Goal: Task Accomplishment & Management: Manage account settings

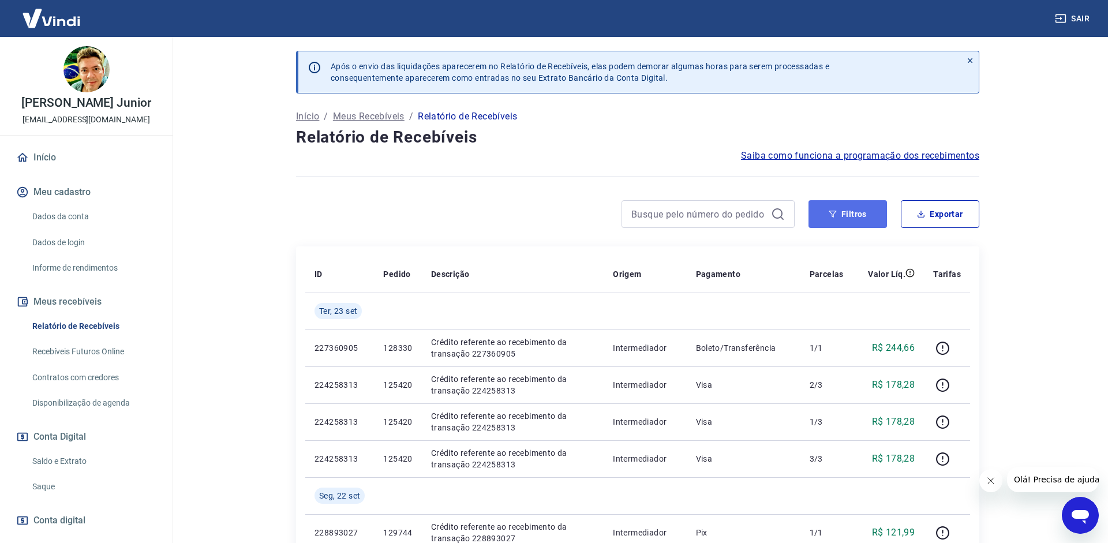
click at [850, 222] on button "Filtros" at bounding box center [848, 214] width 79 height 28
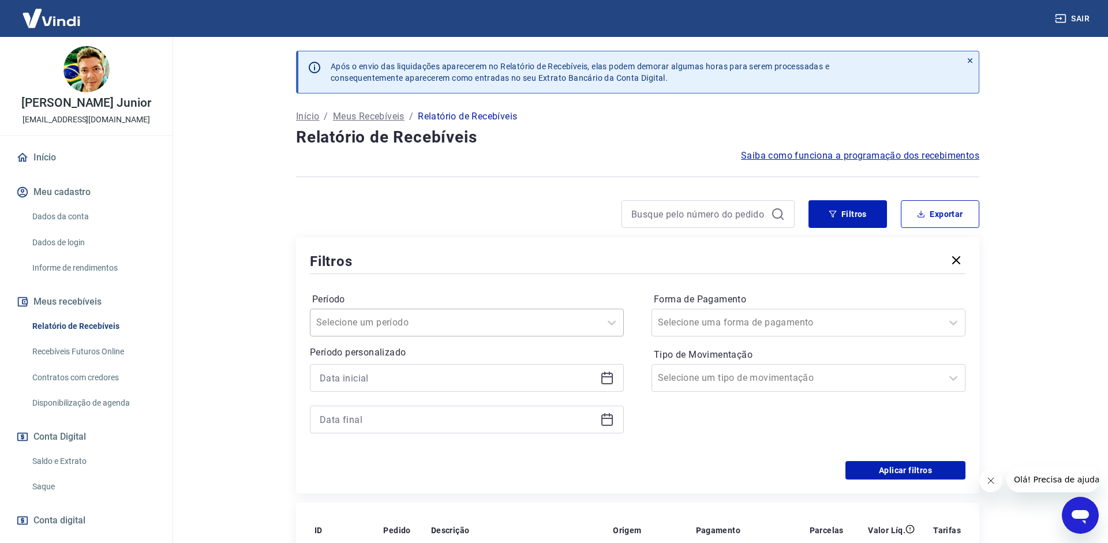
click at [502, 324] on div at bounding box center [455, 323] width 278 height 16
click at [429, 274] on hr at bounding box center [638, 274] width 656 height 1
click at [384, 379] on input at bounding box center [458, 377] width 276 height 17
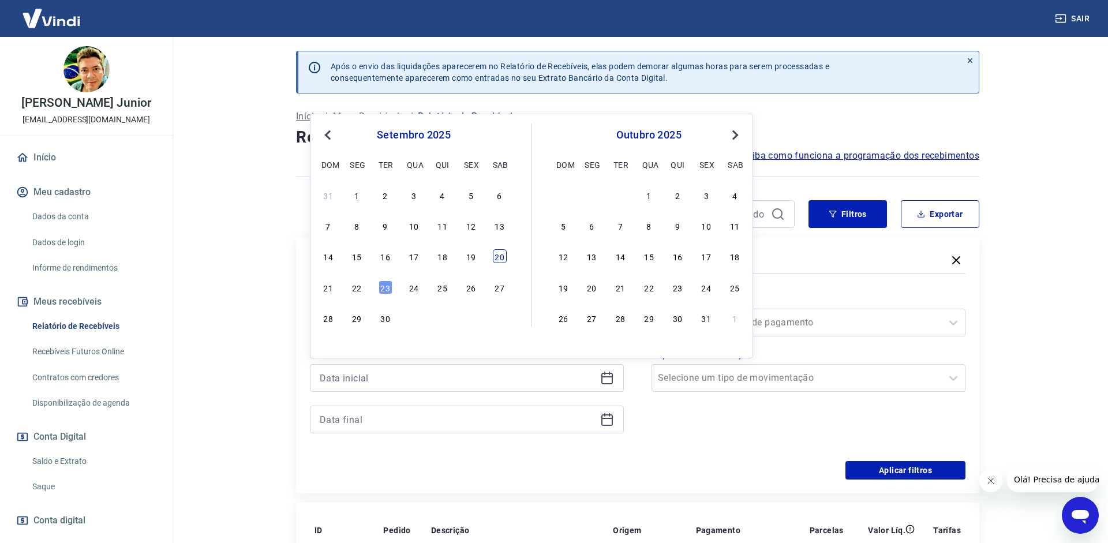
click at [499, 259] on div "20" at bounding box center [500, 256] width 14 height 14
type input "[DATE]"
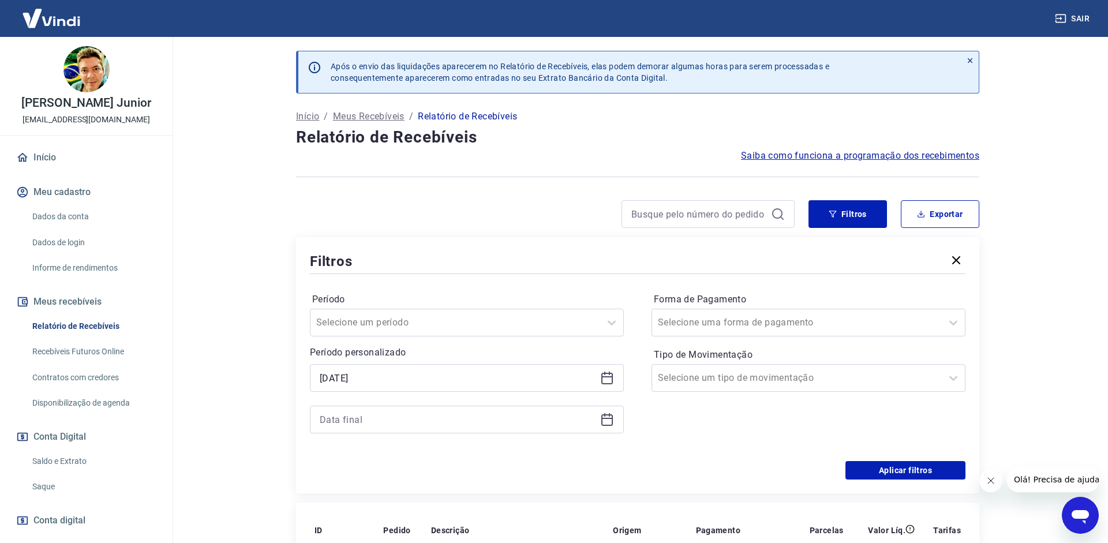
click at [601, 417] on icon at bounding box center [607, 420] width 14 height 14
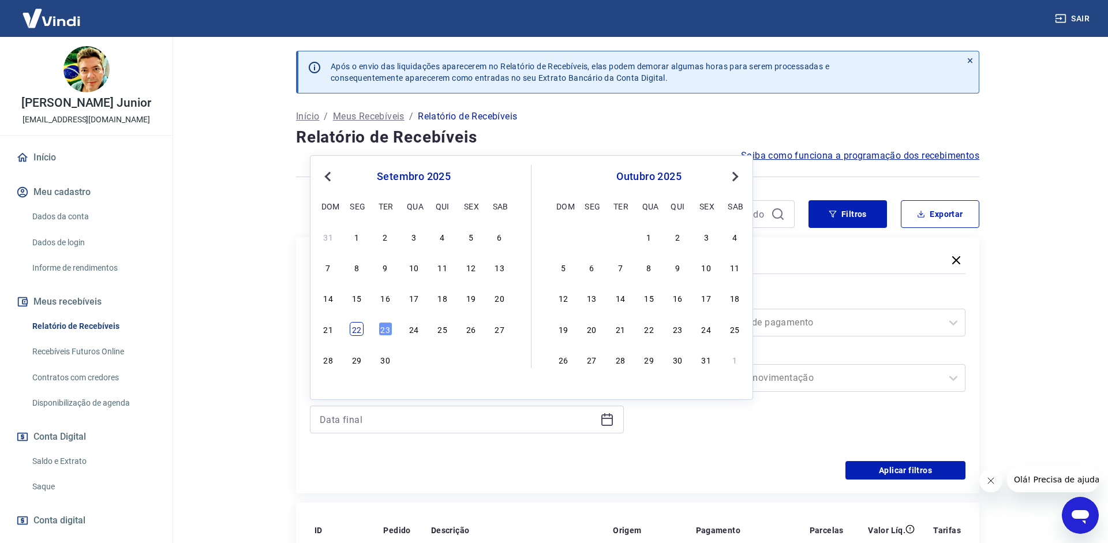
click at [354, 333] on div "22" at bounding box center [357, 329] width 14 height 14
type input "[DATE]"
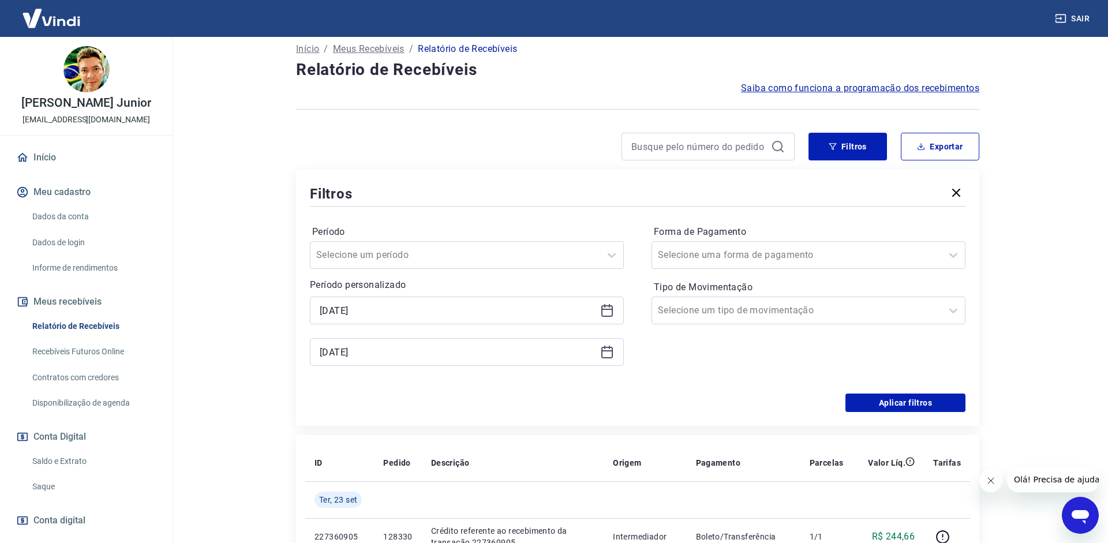
scroll to position [118, 0]
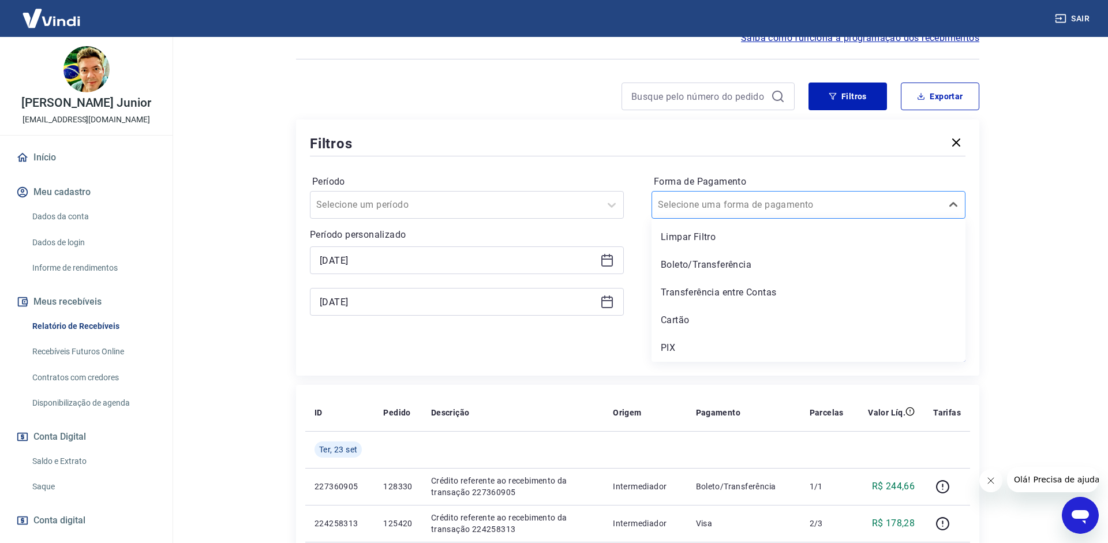
click at [827, 194] on div "Selecione uma forma de pagamento" at bounding box center [809, 205] width 314 height 28
click at [703, 258] on div "Boleto/Transferência" at bounding box center [809, 264] width 314 height 23
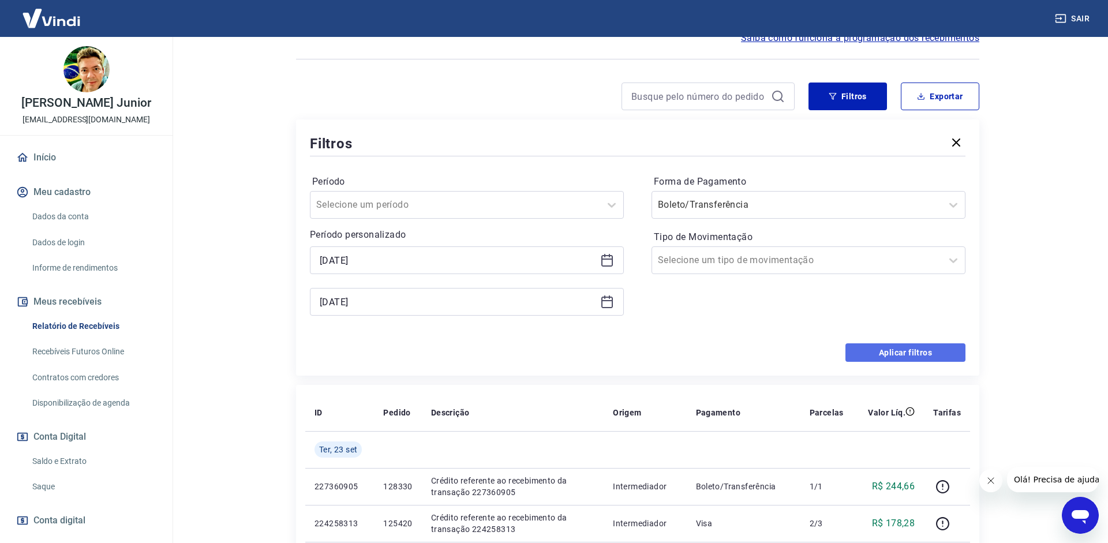
click at [943, 346] on button "Aplicar filtros" at bounding box center [906, 352] width 120 height 18
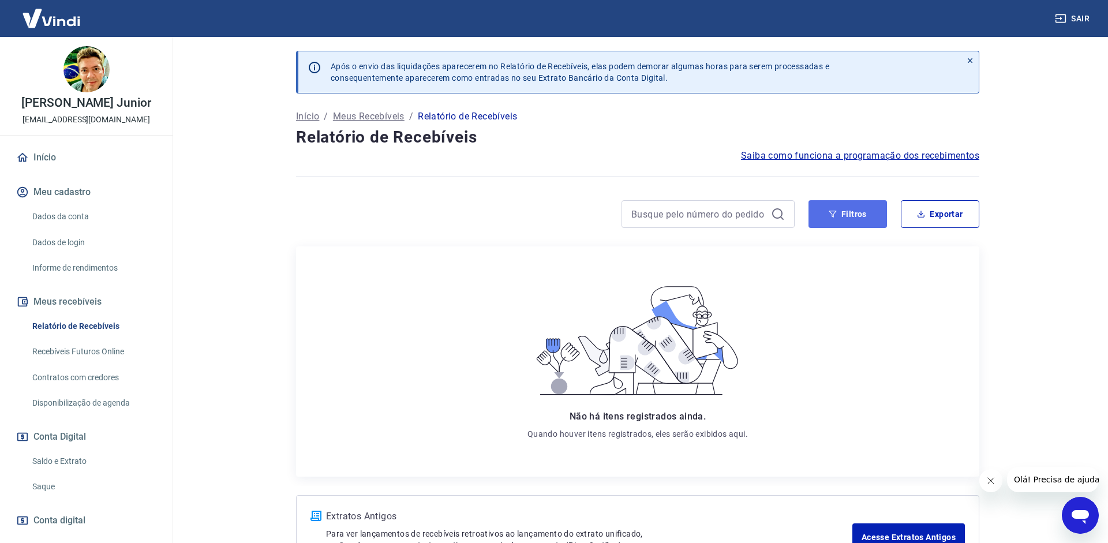
click at [824, 219] on button "Filtros" at bounding box center [848, 214] width 79 height 28
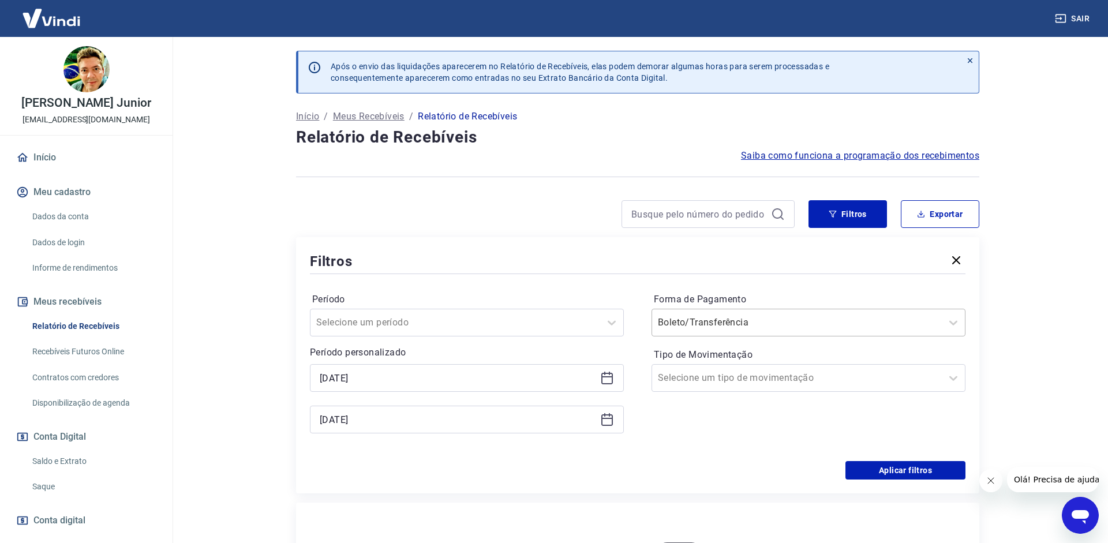
click at [790, 315] on div at bounding box center [797, 323] width 278 height 16
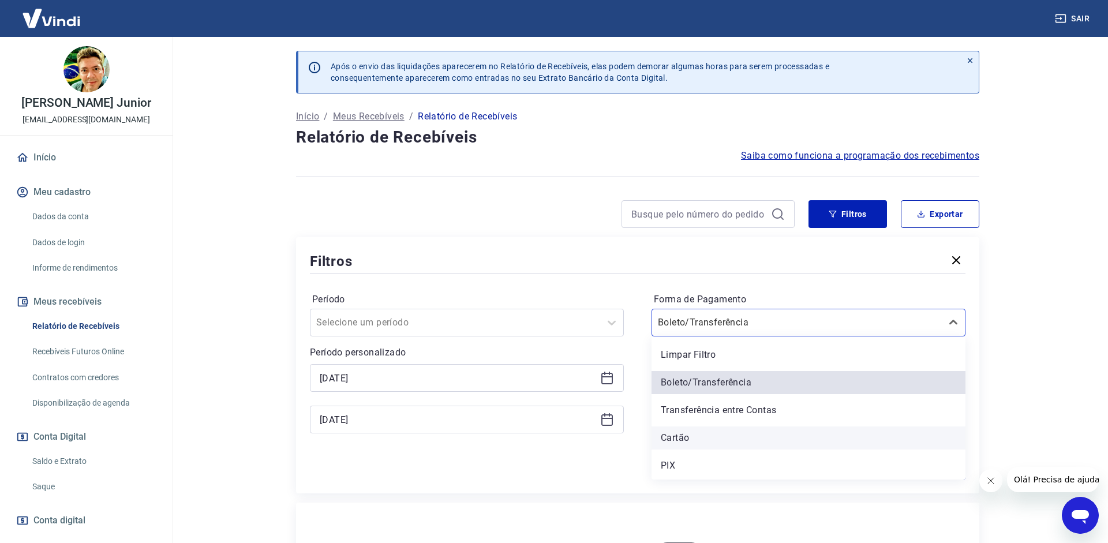
click at [733, 439] on div "Cartão" at bounding box center [809, 438] width 314 height 23
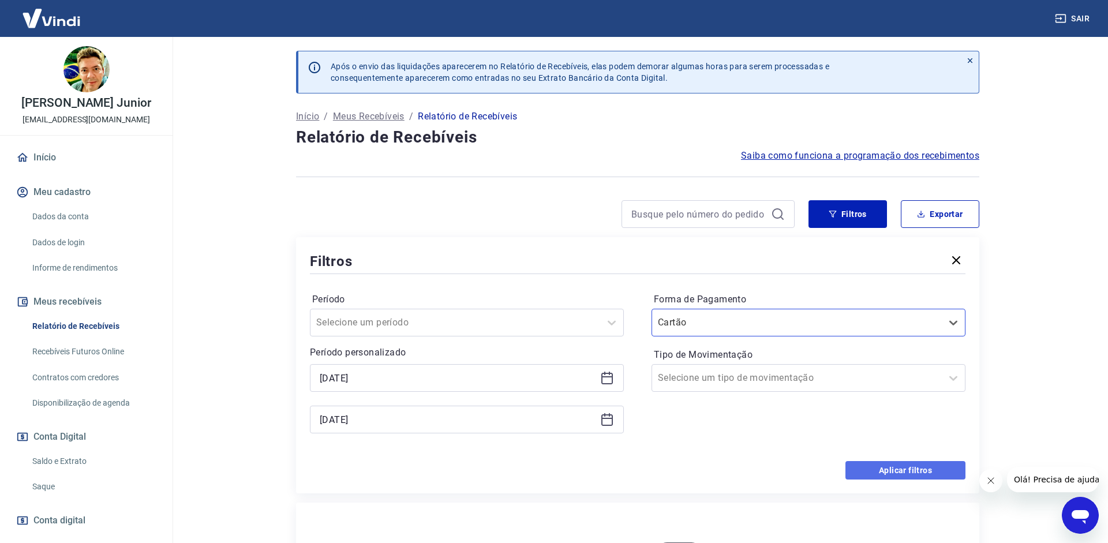
click at [915, 462] on button "Aplicar filtros" at bounding box center [906, 470] width 120 height 18
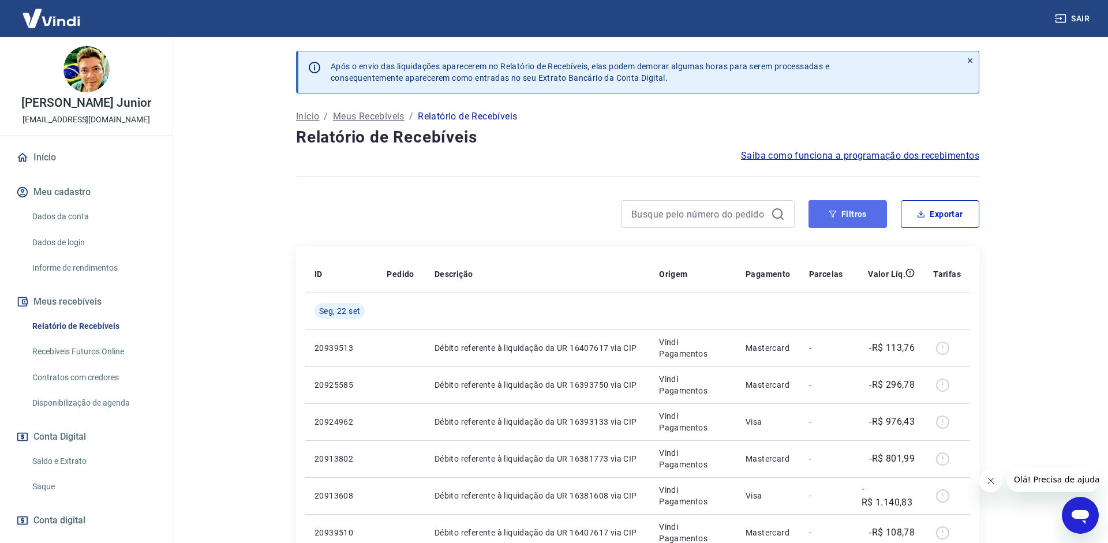
click at [842, 214] on button "Filtros" at bounding box center [848, 214] width 79 height 28
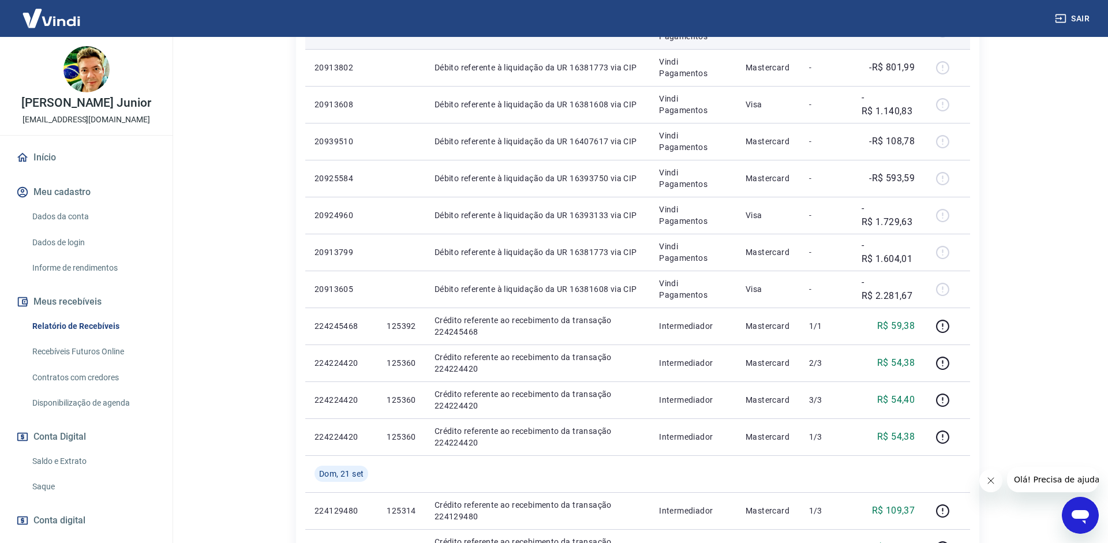
scroll to position [942, 0]
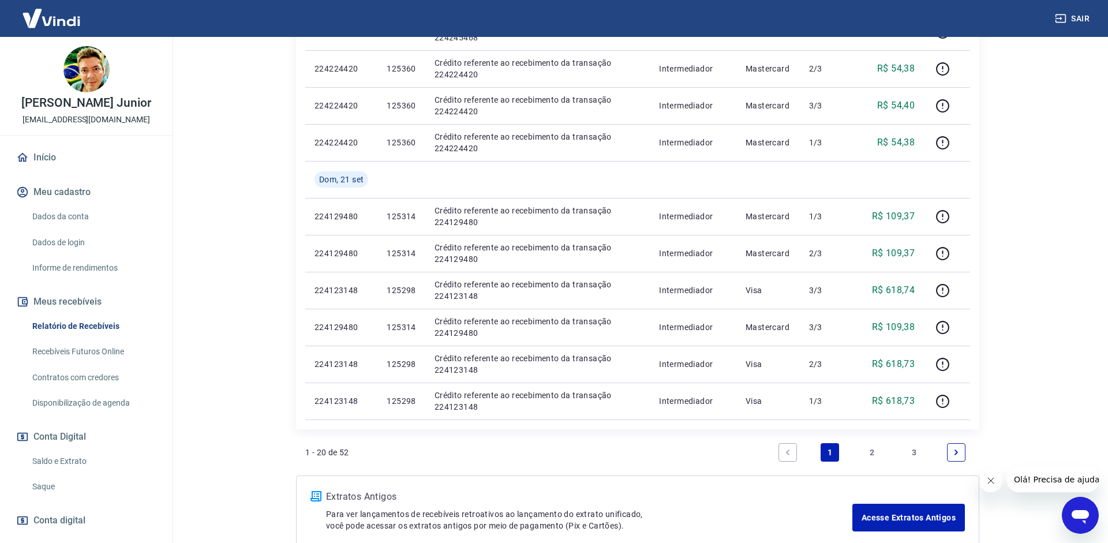
click at [878, 454] on link "2" at bounding box center [872, 452] width 18 height 18
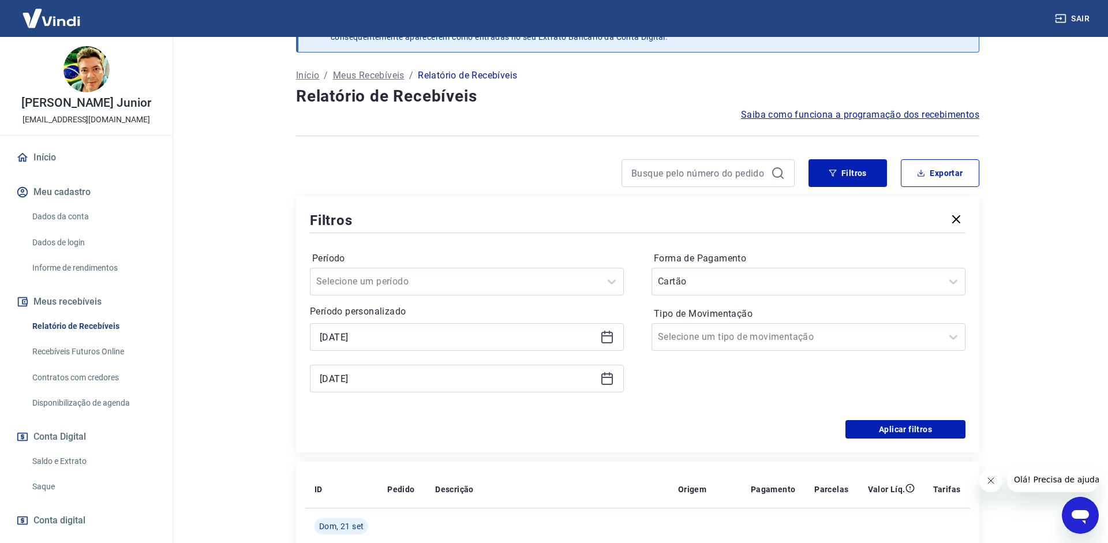
scroll to position [1008, 0]
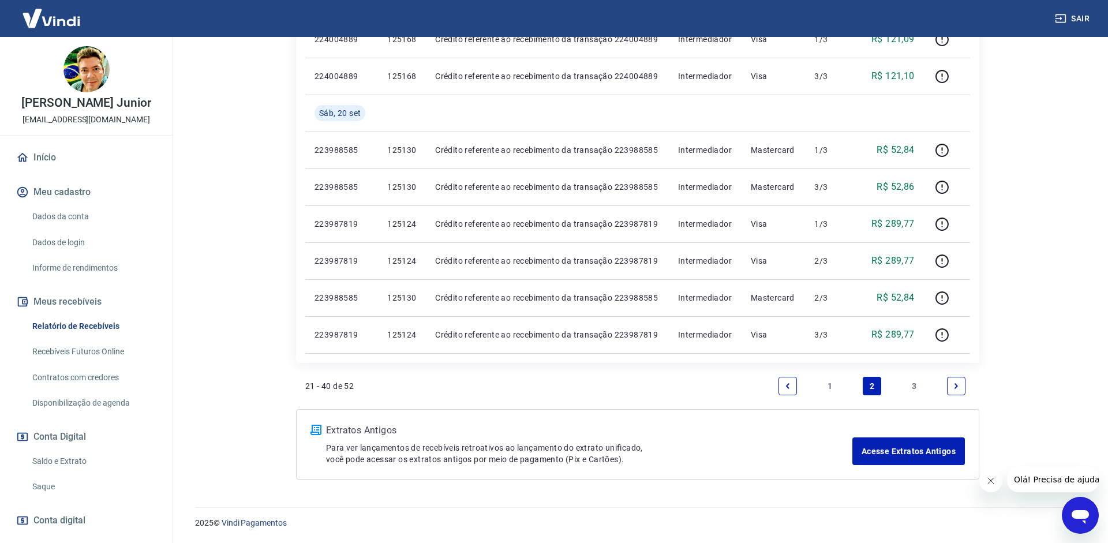
click at [917, 380] on link "3" at bounding box center [914, 386] width 18 height 18
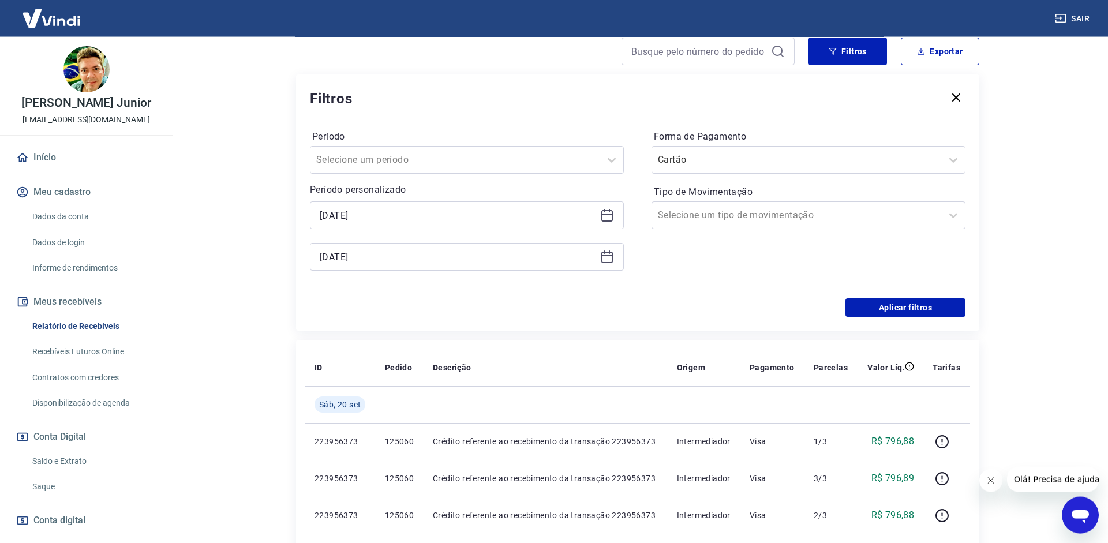
scroll to position [146, 0]
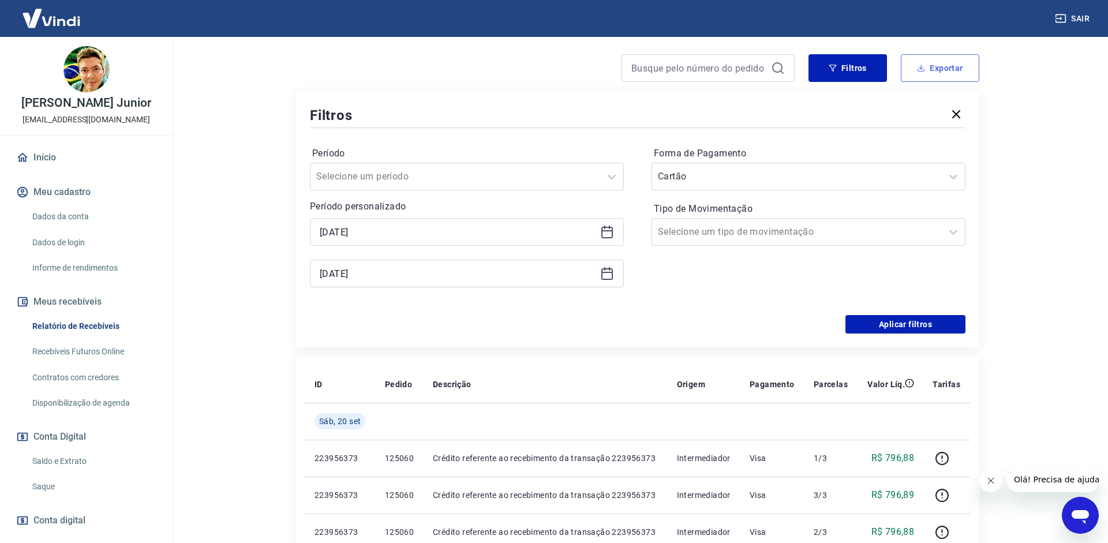
click at [931, 69] on button "Exportar" at bounding box center [940, 68] width 79 height 28
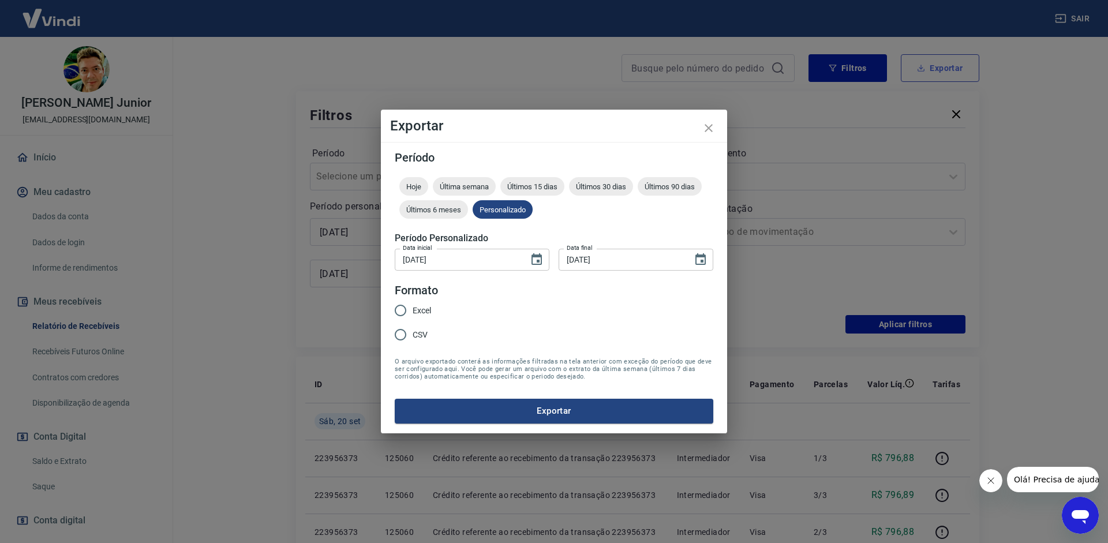
type input "[DATE]"
click at [420, 334] on span "CSV" at bounding box center [420, 335] width 15 height 12
click at [413, 334] on input "CSV" at bounding box center [400, 335] width 24 height 24
radio input "true"
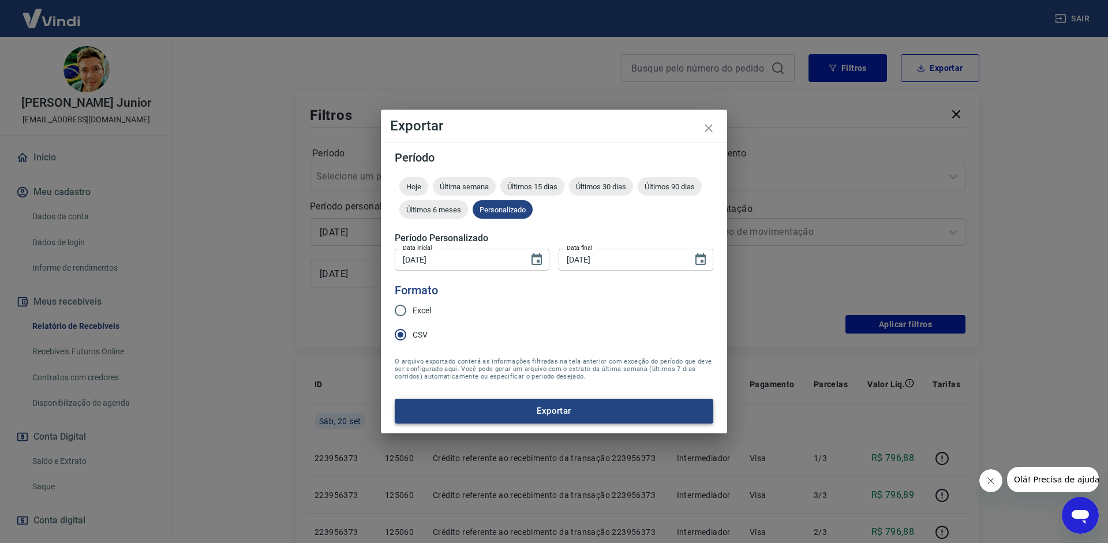
click at [473, 399] on button "Exportar" at bounding box center [554, 411] width 319 height 24
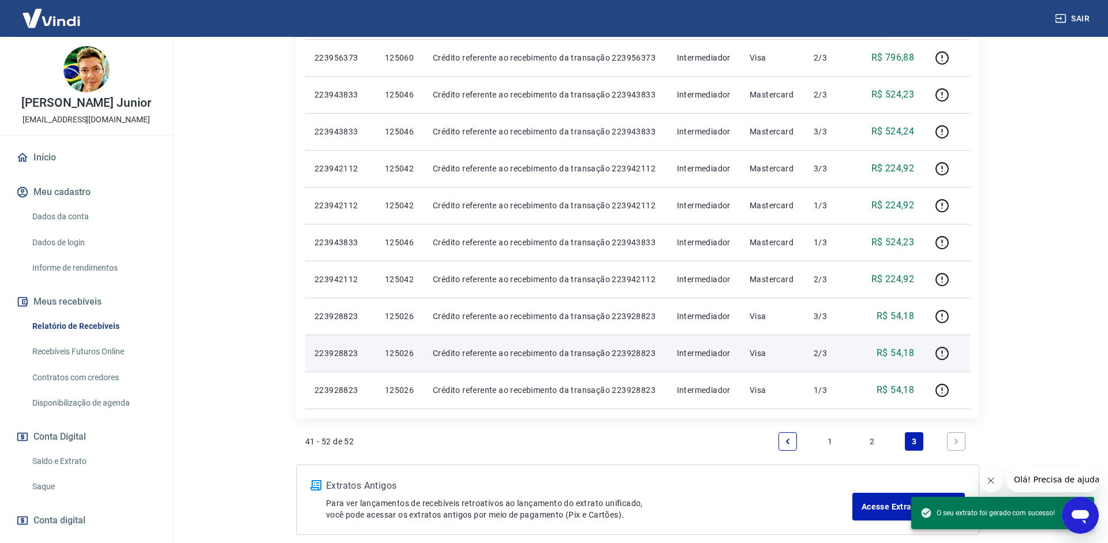
scroll to position [558, 0]
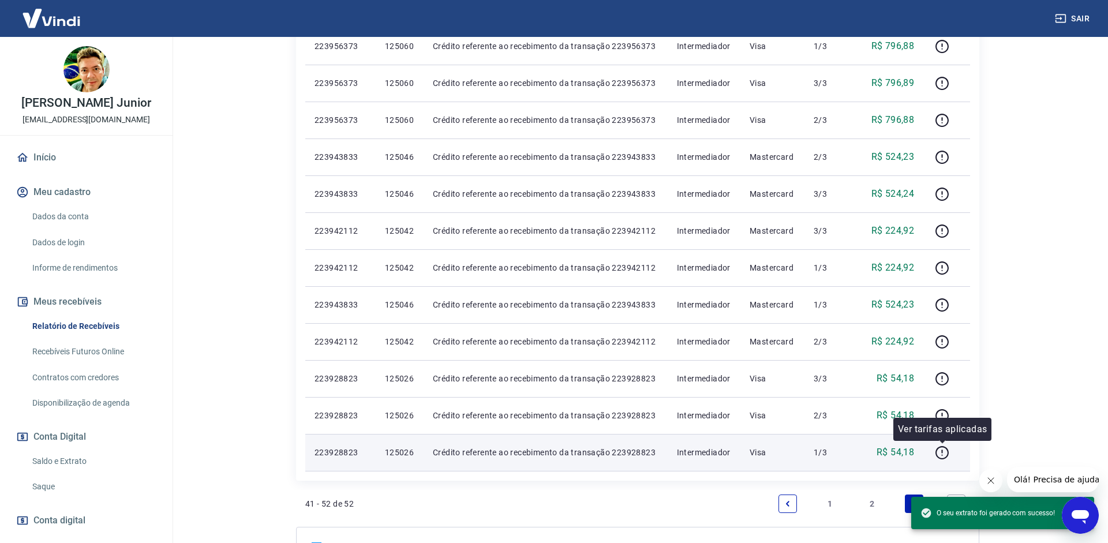
click at [957, 451] on div at bounding box center [947, 452] width 28 height 18
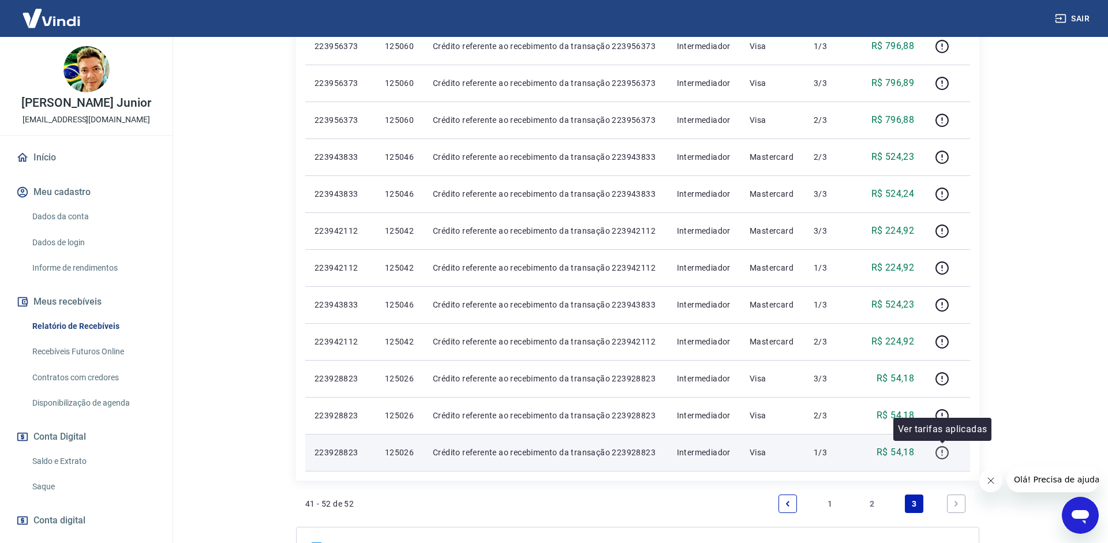
click at [949, 453] on icon "button" at bounding box center [942, 452] width 13 height 13
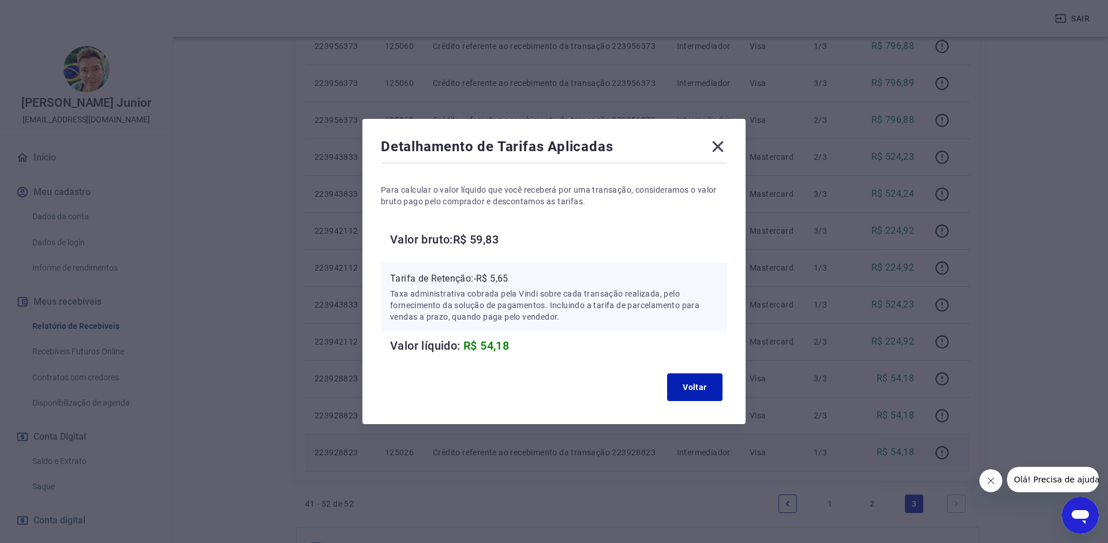
click at [720, 150] on icon at bounding box center [718, 146] width 18 height 18
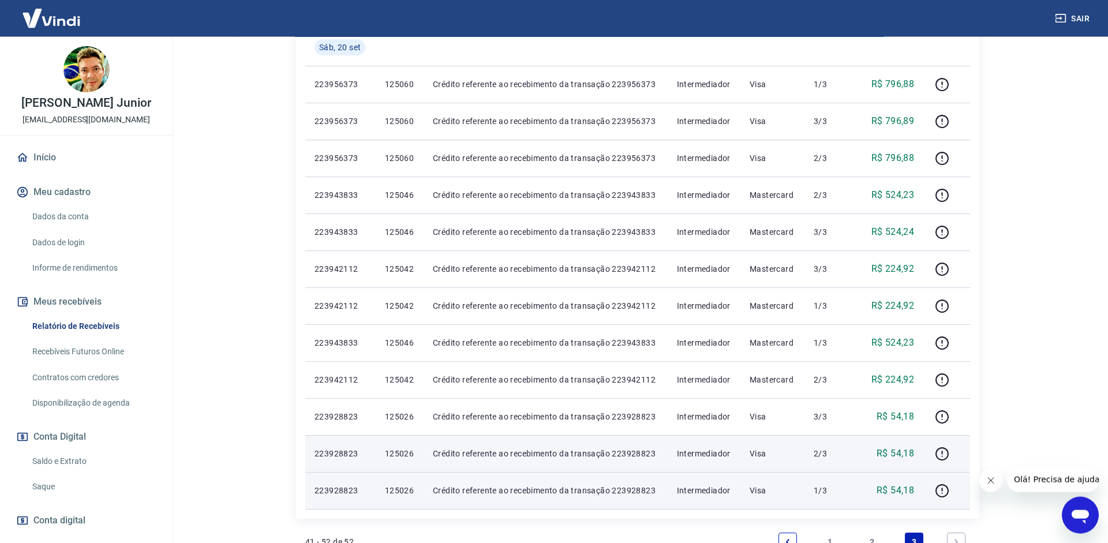
scroll to position [499, 0]
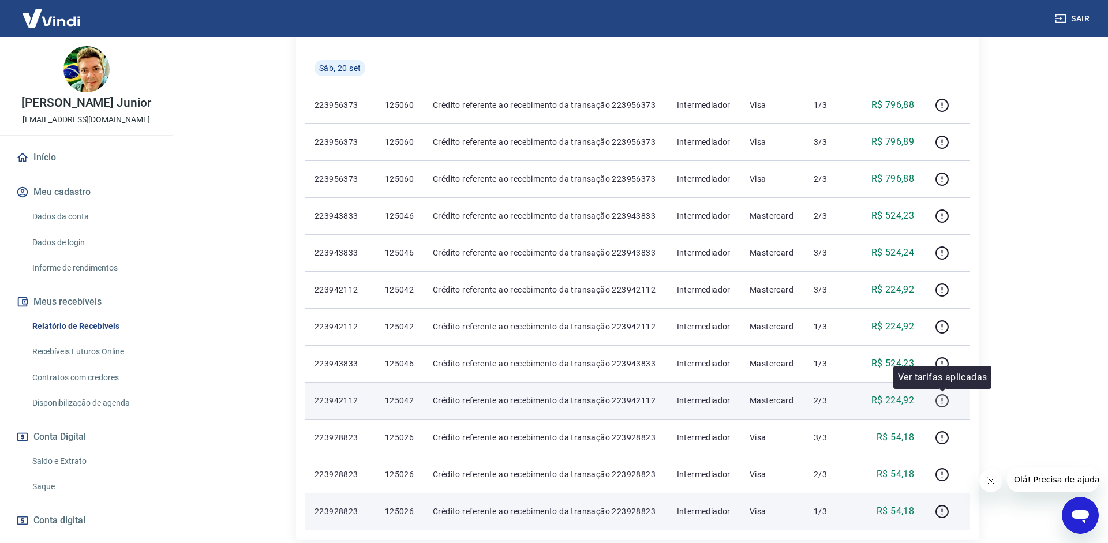
click at [947, 398] on icon "button" at bounding box center [942, 401] width 14 height 14
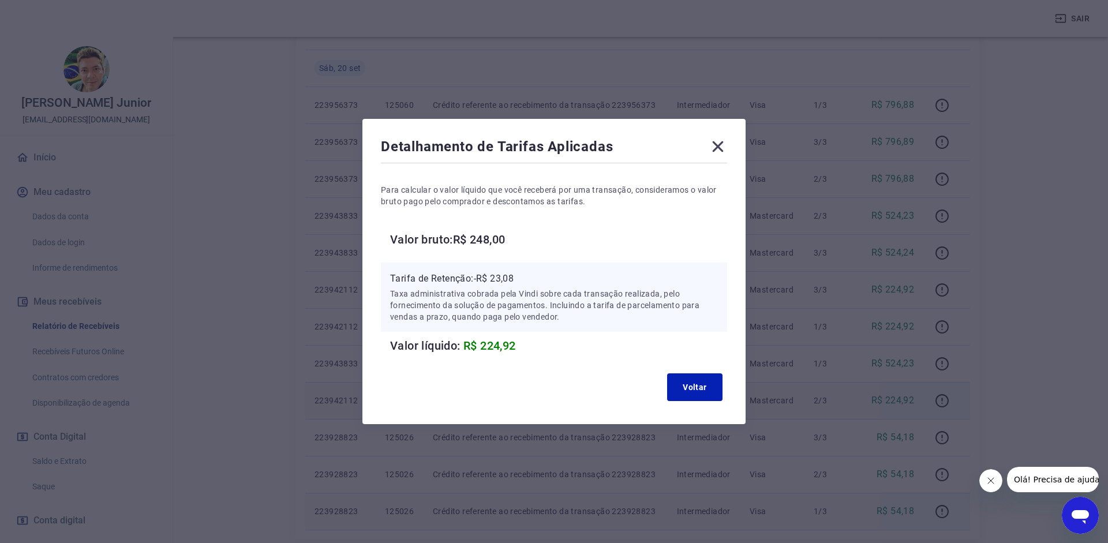
click at [720, 151] on icon at bounding box center [718, 146] width 18 height 18
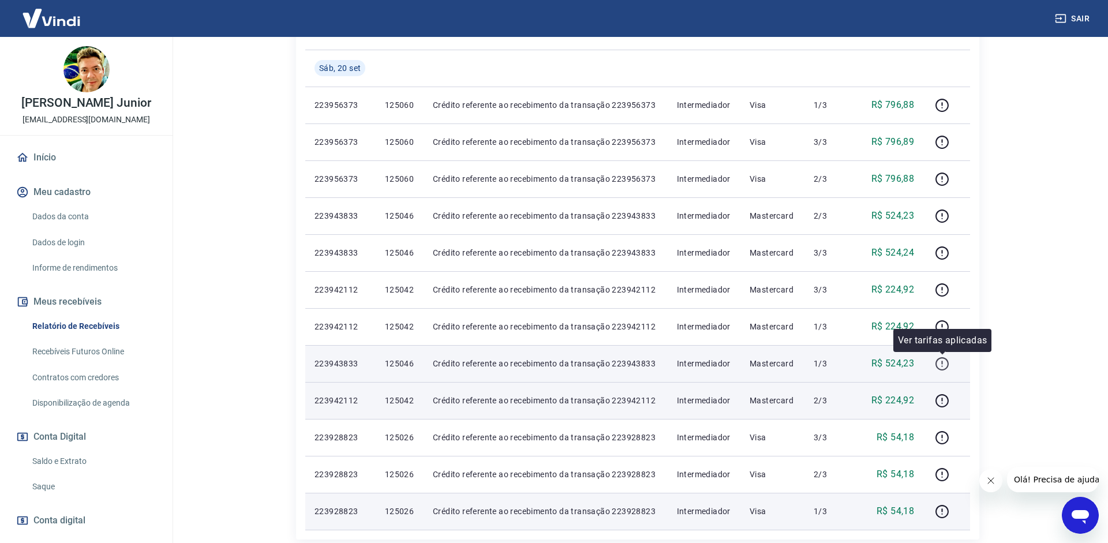
click at [947, 361] on icon "button" at bounding box center [942, 364] width 14 height 14
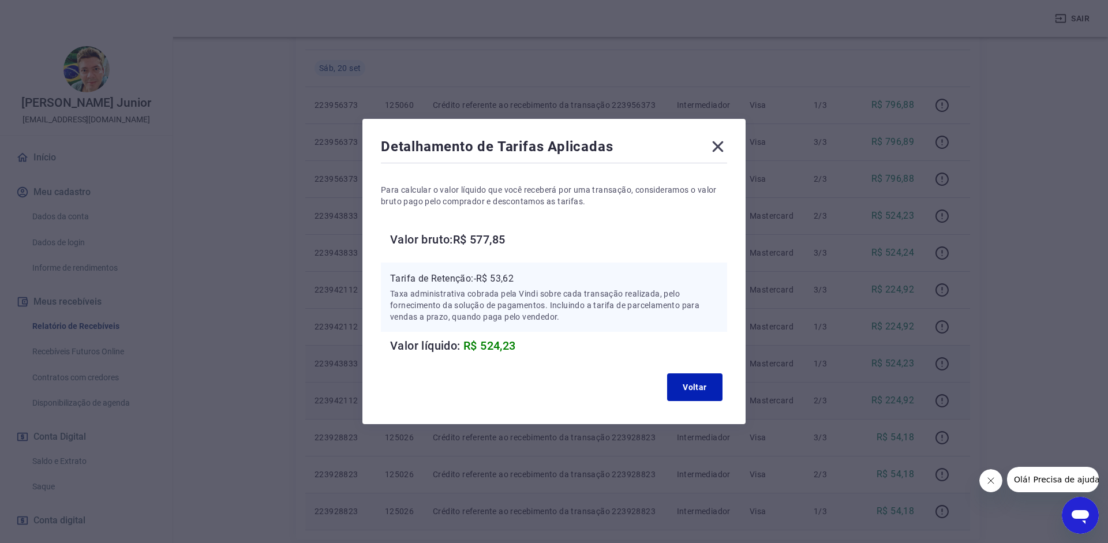
click at [718, 143] on icon at bounding box center [718, 146] width 18 height 18
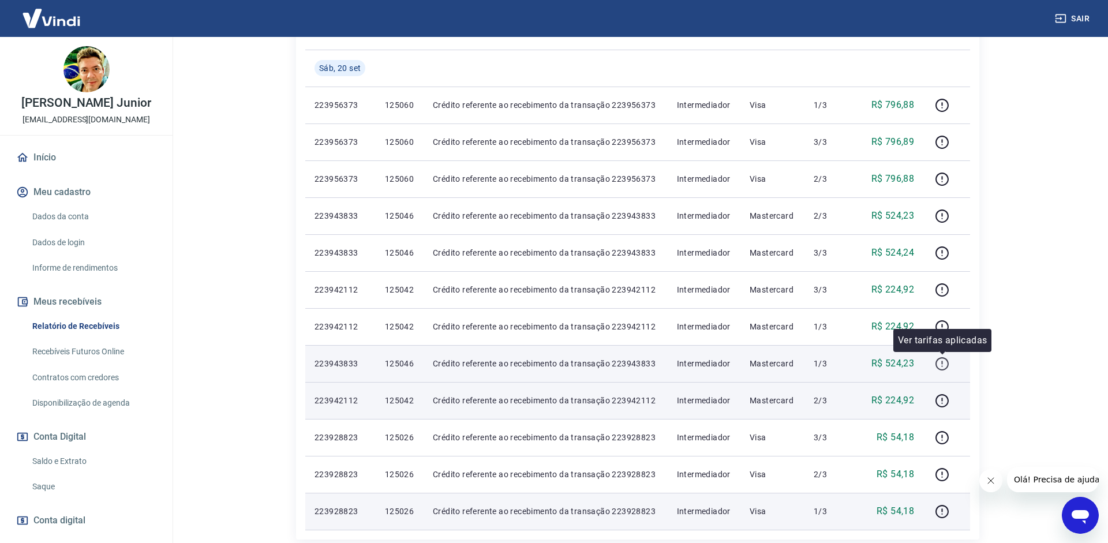
click at [948, 360] on icon "button" at bounding box center [942, 364] width 14 height 14
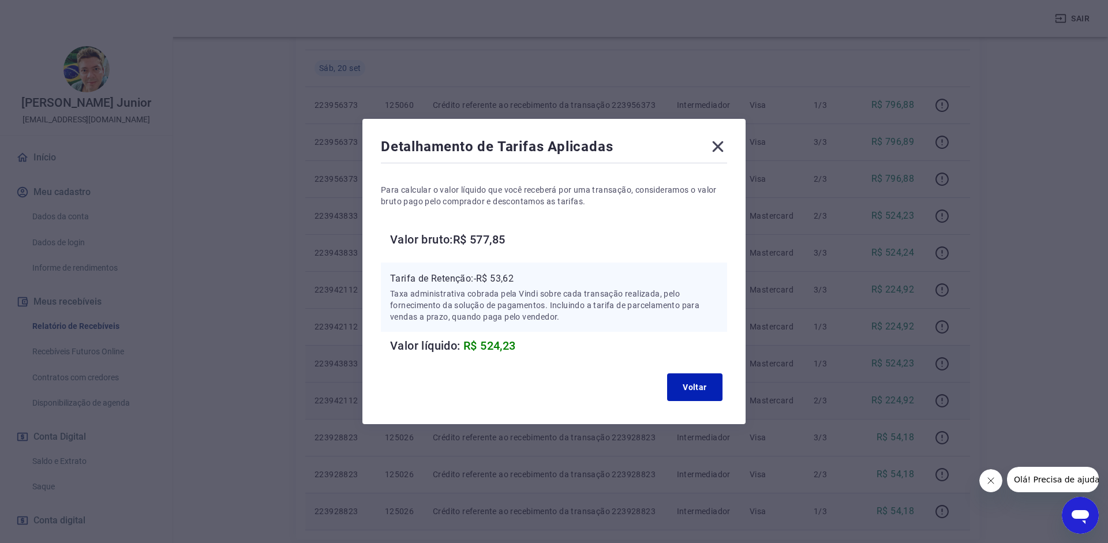
click at [710, 150] on icon at bounding box center [718, 146] width 18 height 18
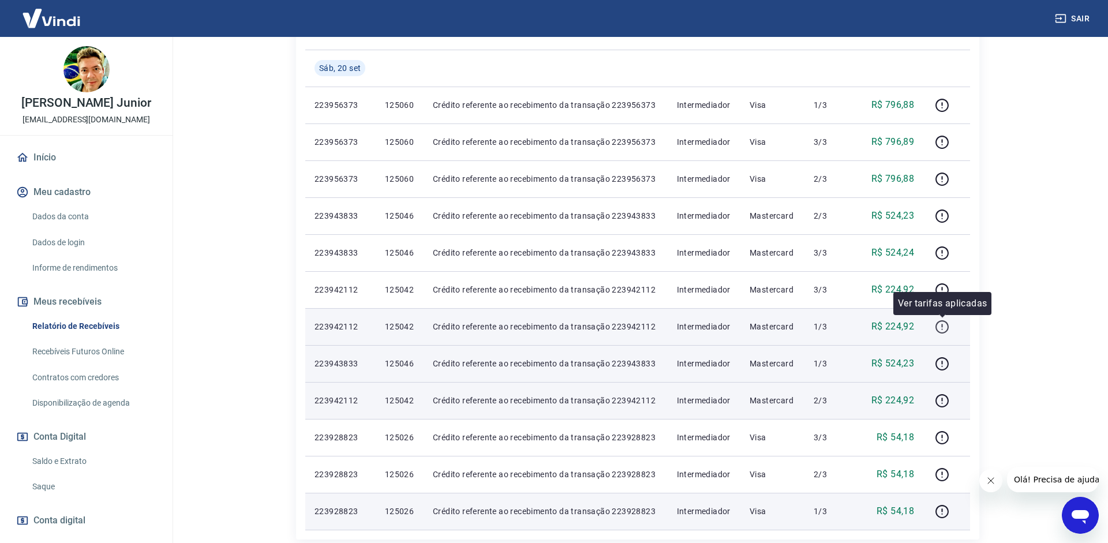
click at [937, 330] on icon "button" at bounding box center [942, 326] width 13 height 13
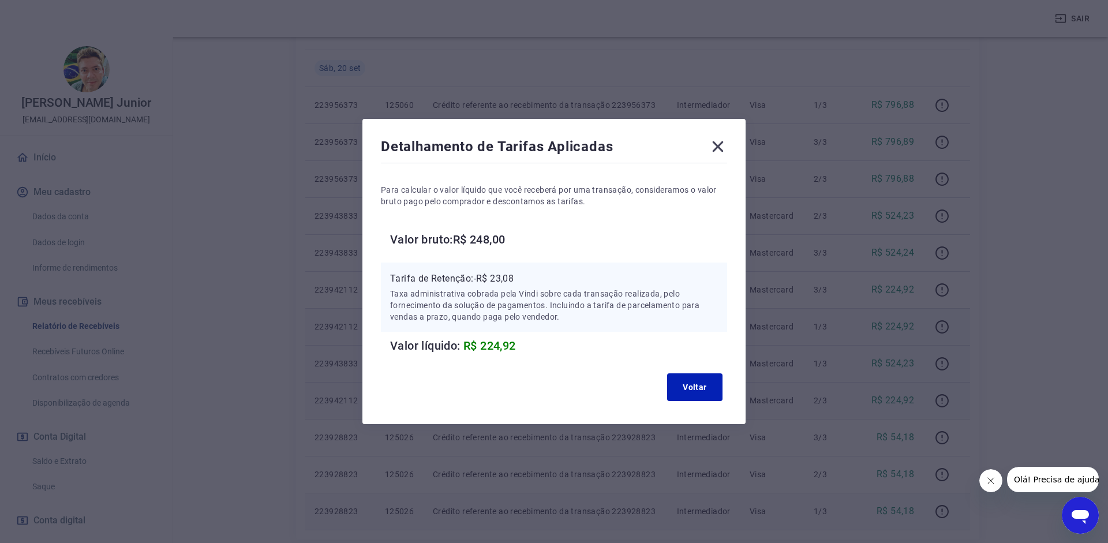
click at [719, 145] on icon at bounding box center [718, 146] width 11 height 11
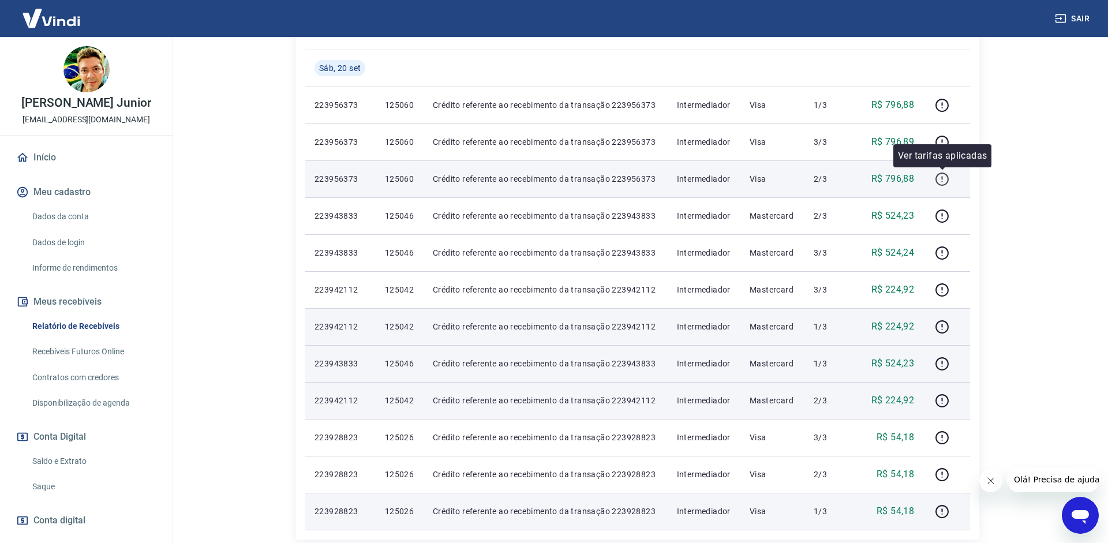
click at [951, 179] on button "button" at bounding box center [942, 179] width 18 height 18
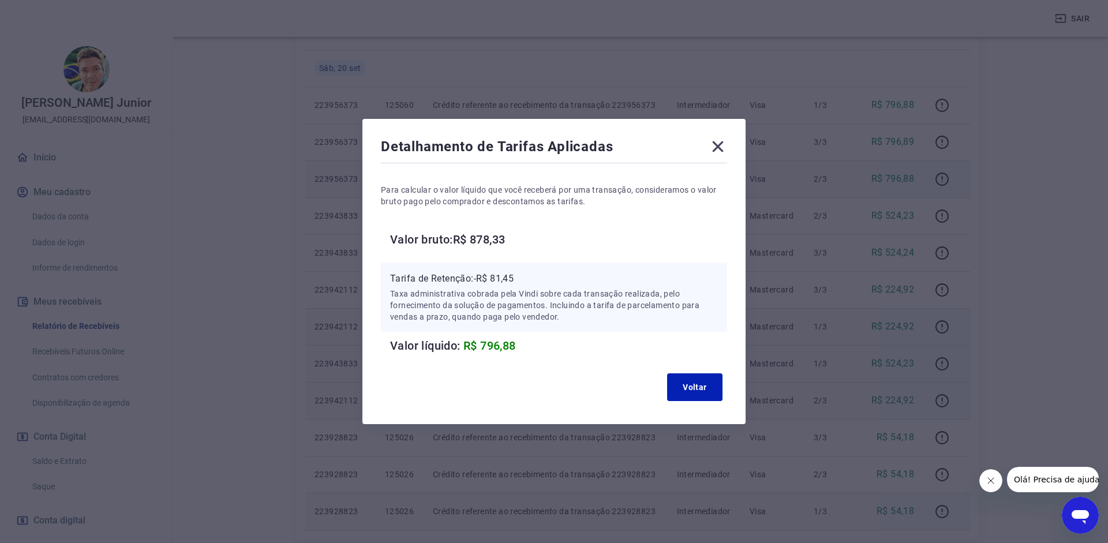
click at [713, 141] on icon at bounding box center [718, 146] width 18 height 18
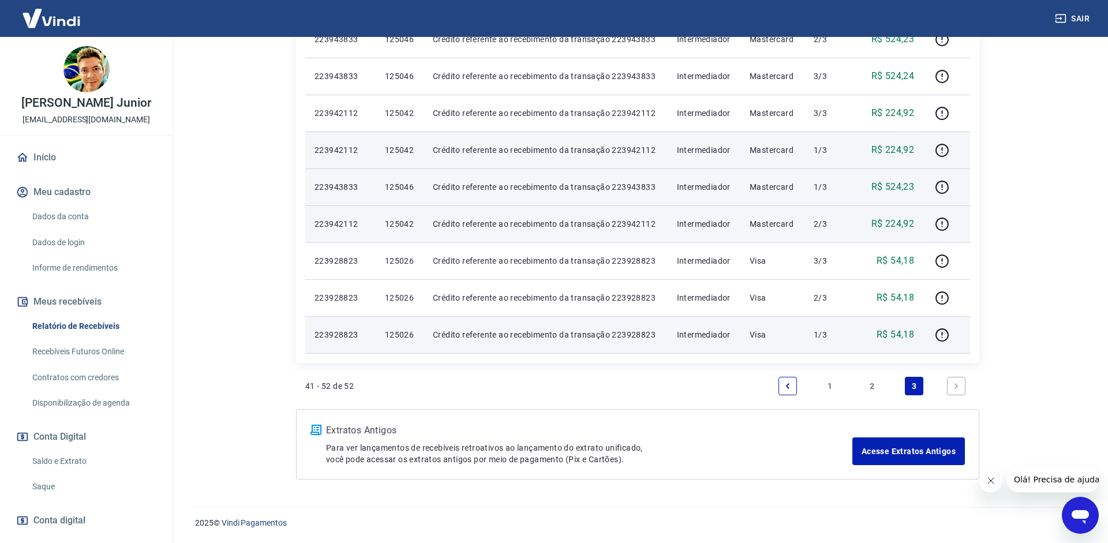
click at [869, 380] on link "2" at bounding box center [872, 386] width 18 height 18
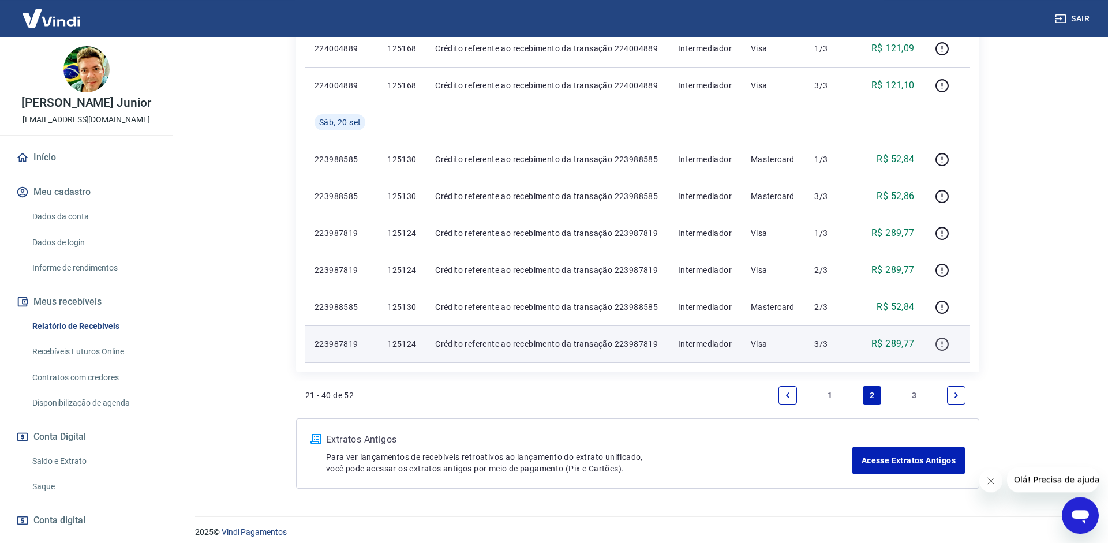
scroll to position [1008, 0]
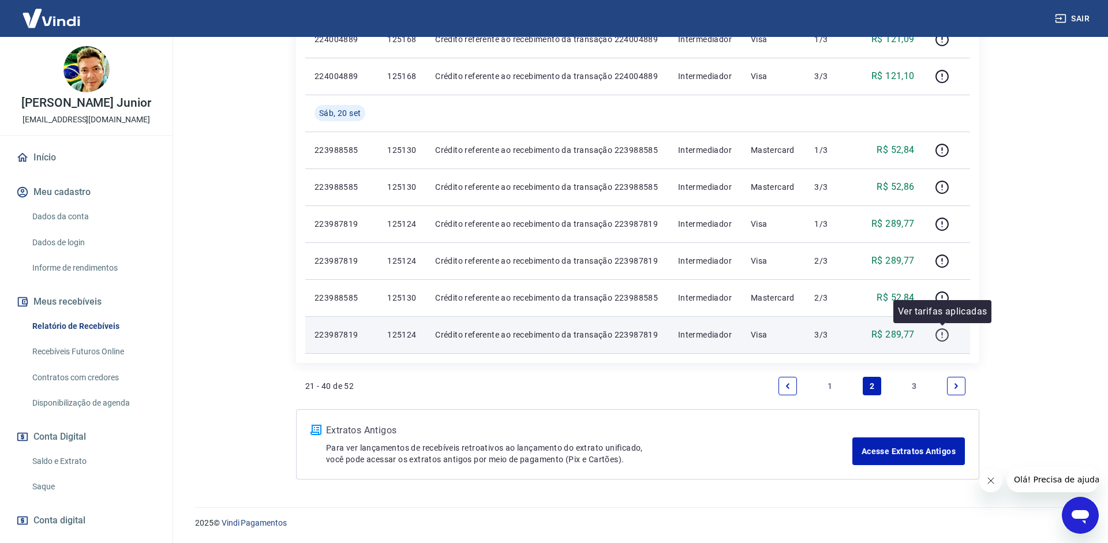
click at [939, 332] on icon "button" at bounding box center [942, 335] width 14 height 14
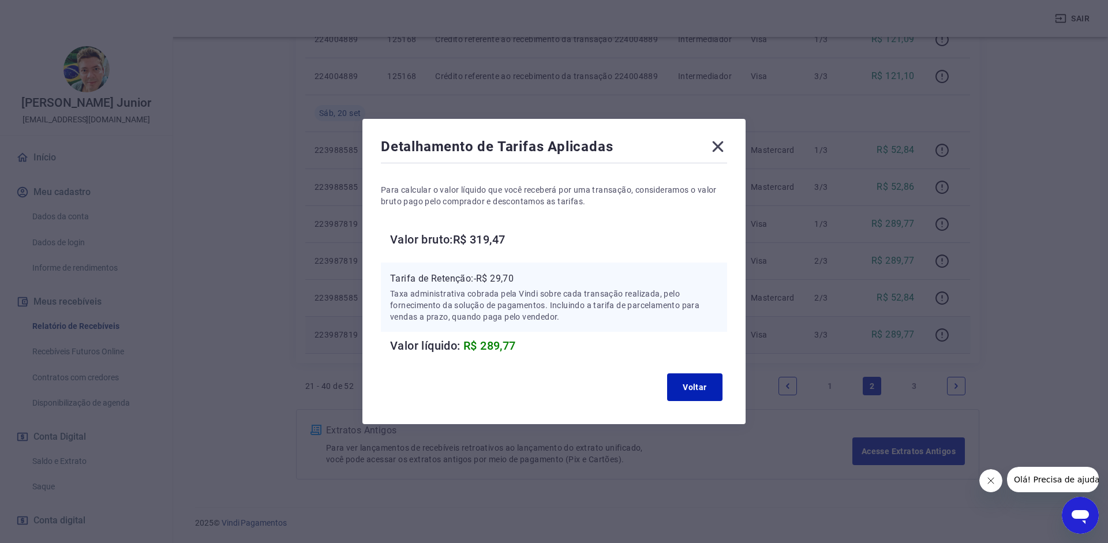
click at [725, 151] on icon at bounding box center [718, 146] width 18 height 18
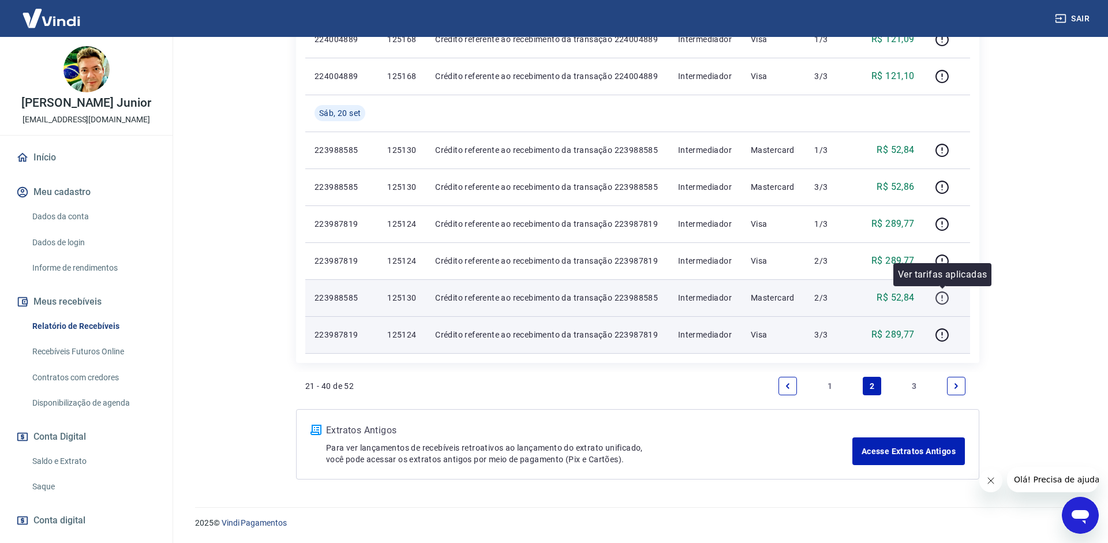
click at [941, 297] on icon "button" at bounding box center [942, 298] width 14 height 14
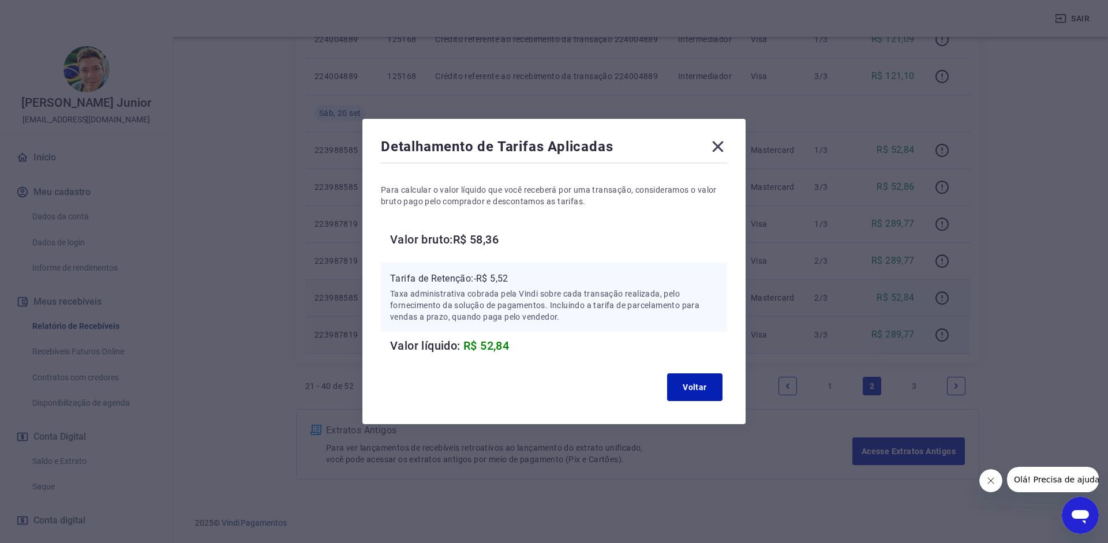
click at [716, 152] on icon at bounding box center [718, 146] width 18 height 18
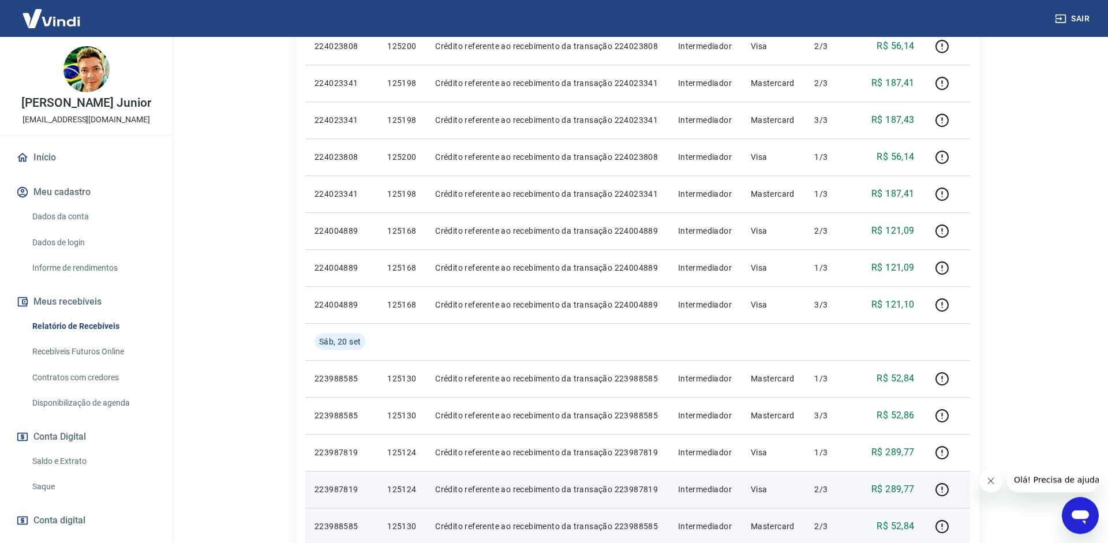
scroll to position [714, 0]
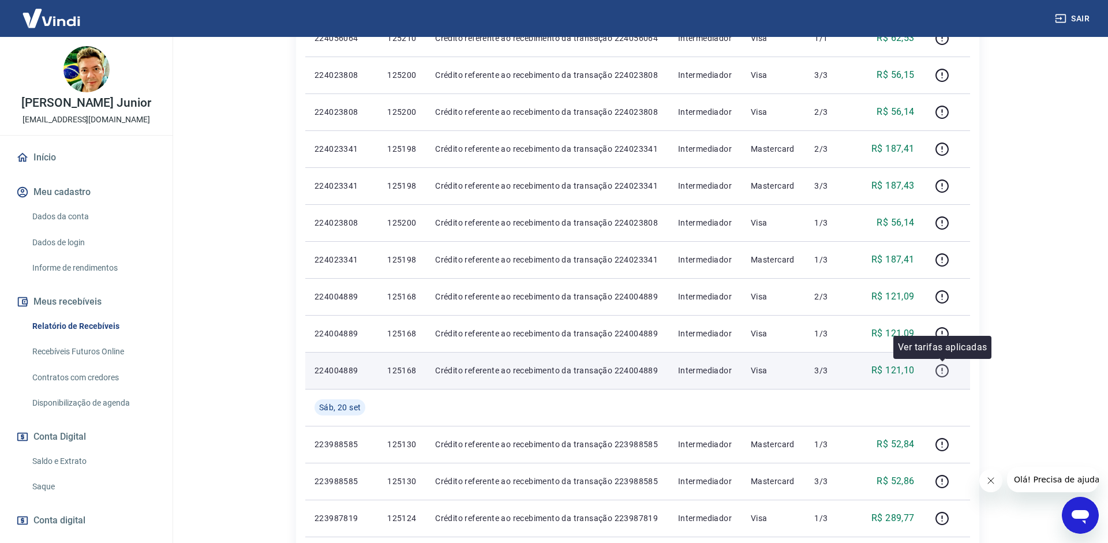
click at [940, 366] on icon "button" at bounding box center [942, 370] width 13 height 13
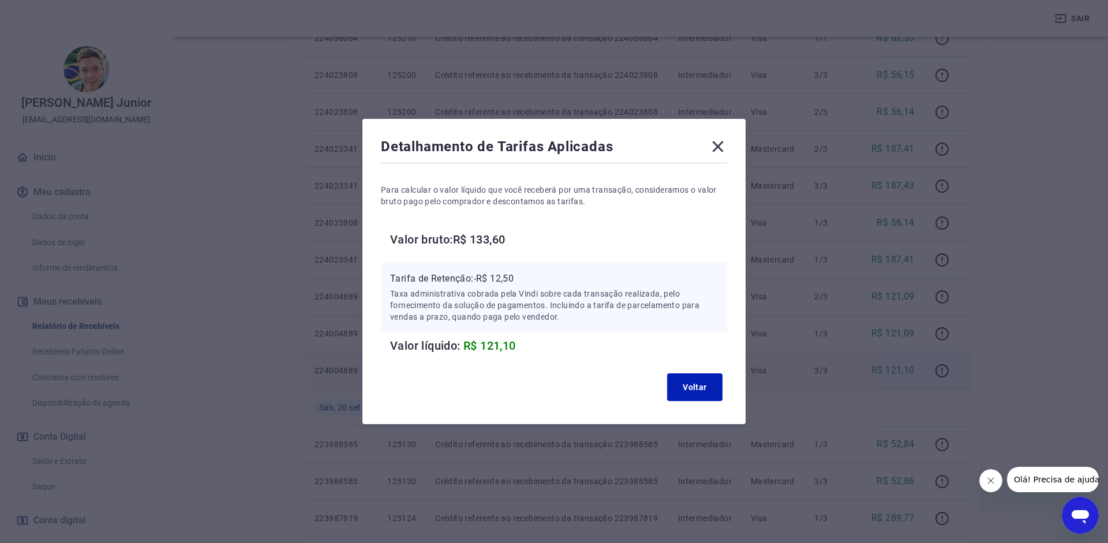
click at [719, 146] on icon at bounding box center [718, 146] width 11 height 11
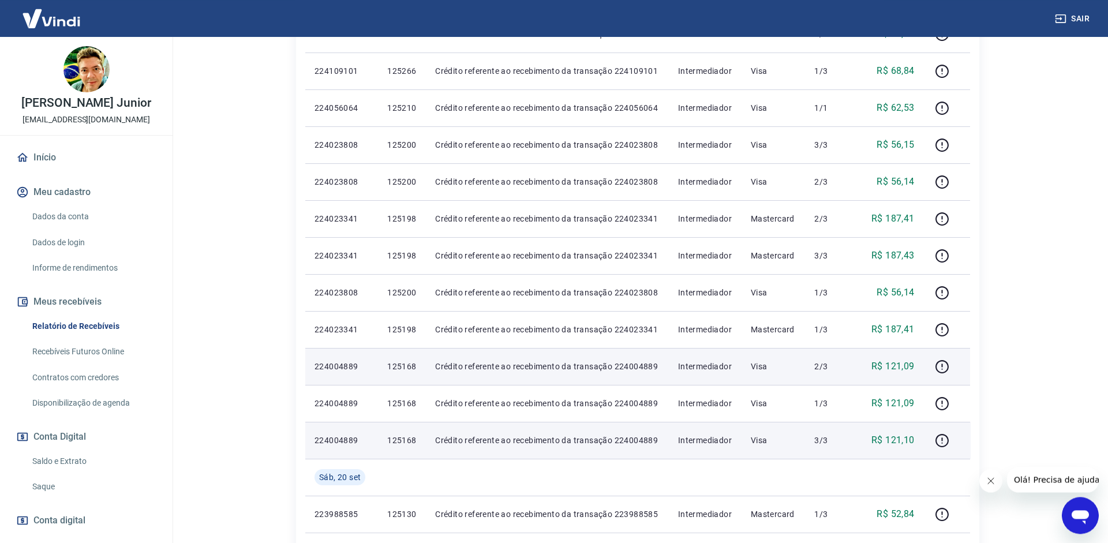
scroll to position [596, 0]
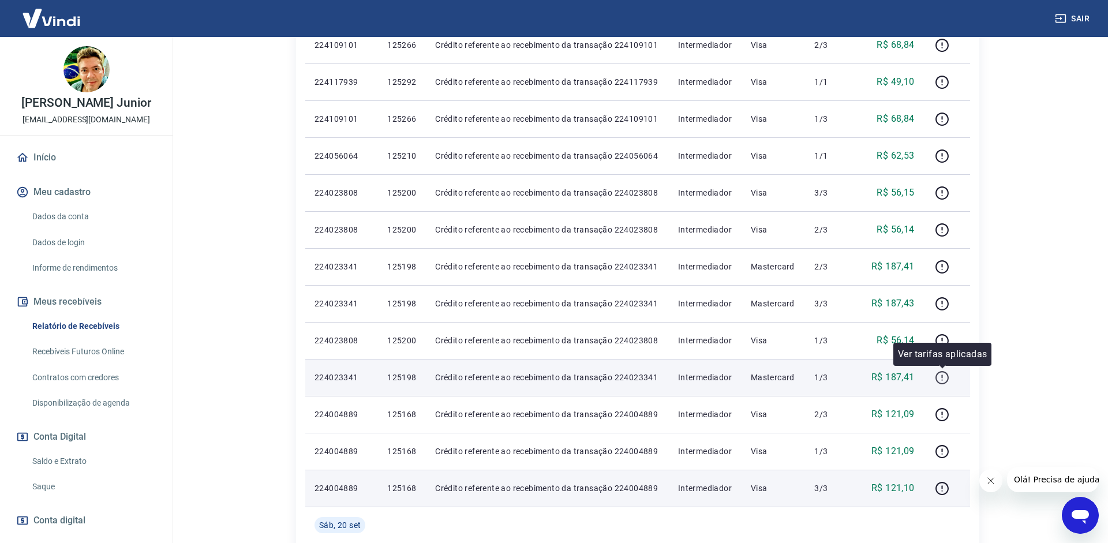
click at [940, 379] on icon "button" at bounding box center [942, 378] width 14 height 14
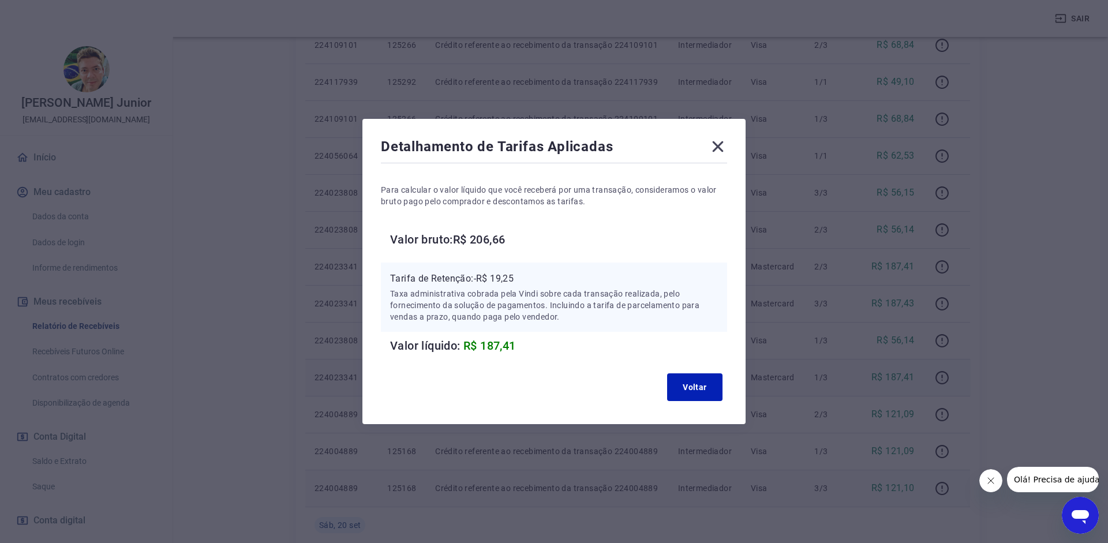
click at [718, 141] on icon at bounding box center [718, 146] width 18 height 18
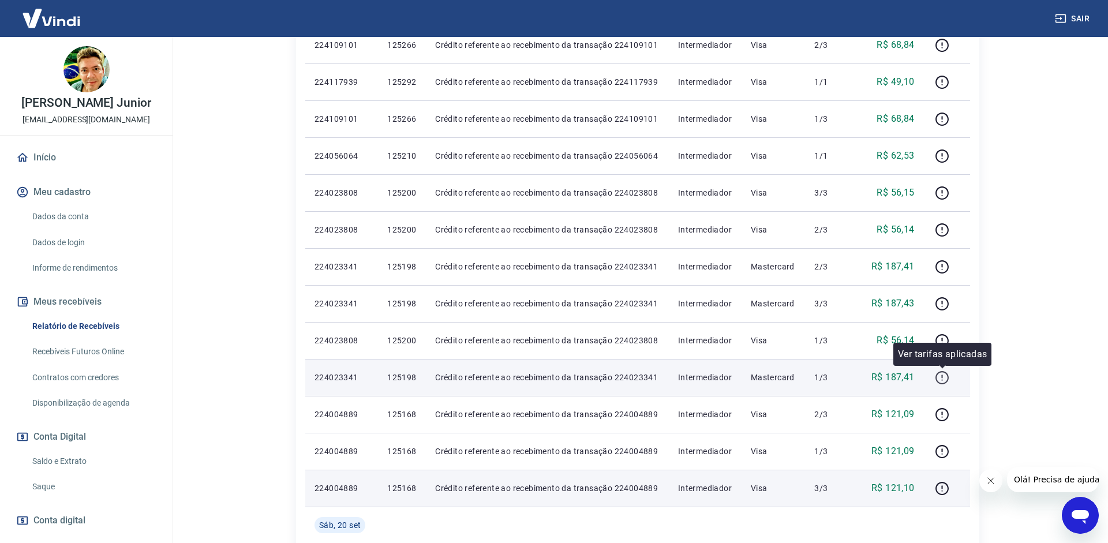
click at [941, 375] on icon "button" at bounding box center [942, 378] width 14 height 14
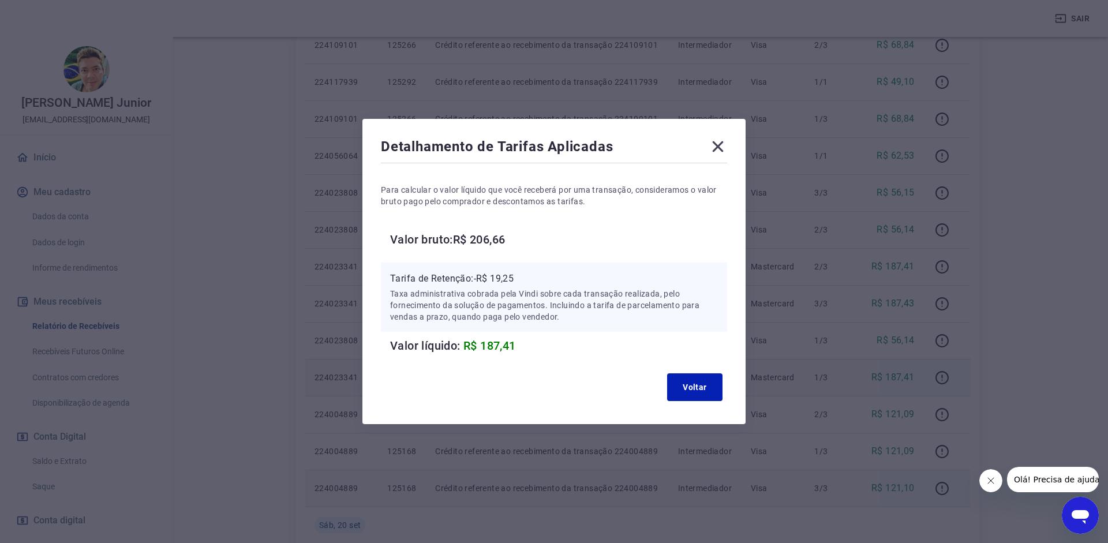
click at [712, 149] on icon at bounding box center [718, 146] width 18 height 18
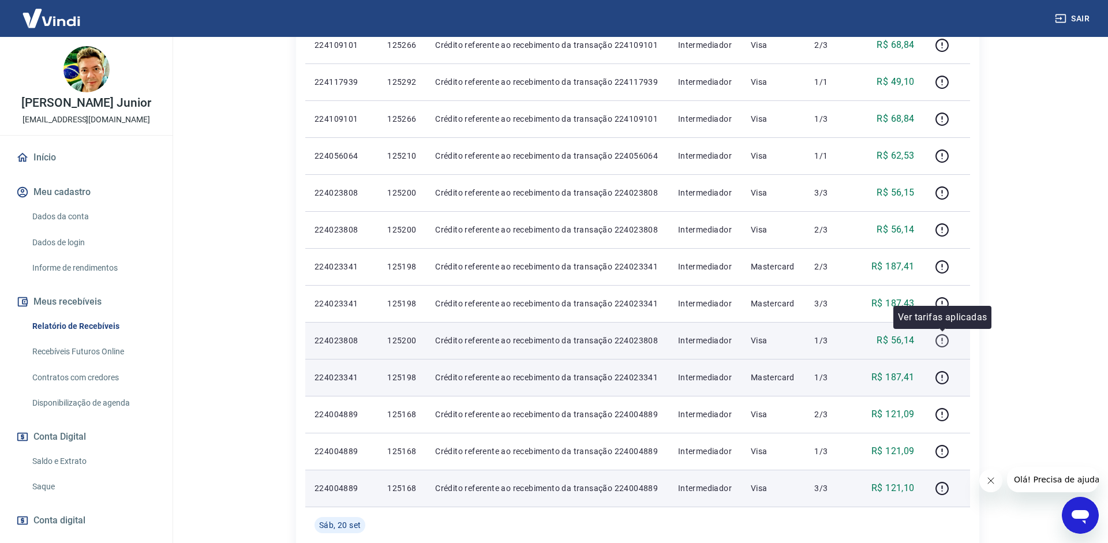
click at [937, 341] on icon "button" at bounding box center [942, 340] width 13 height 13
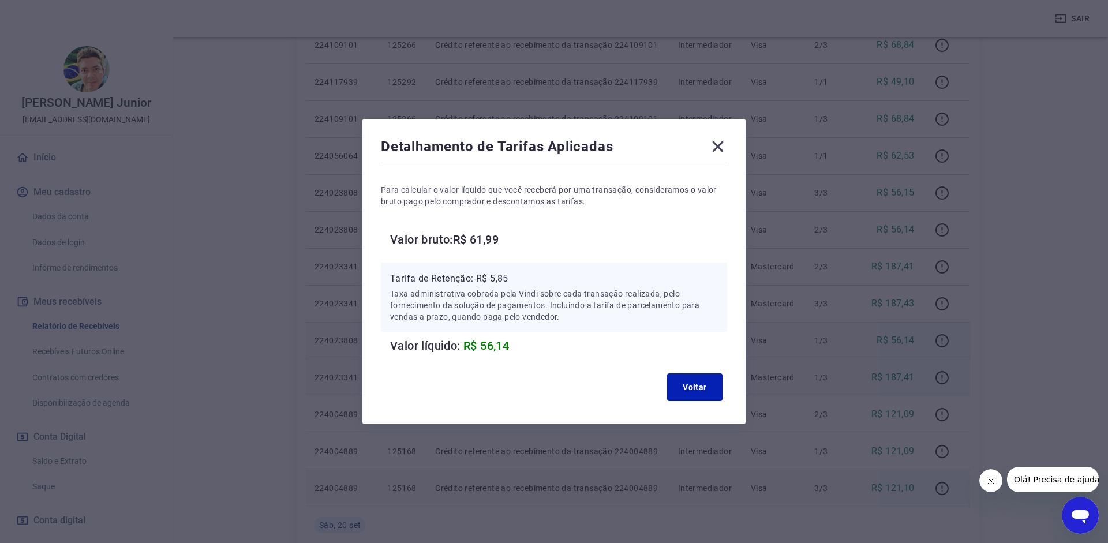
click at [718, 142] on icon at bounding box center [718, 146] width 18 height 18
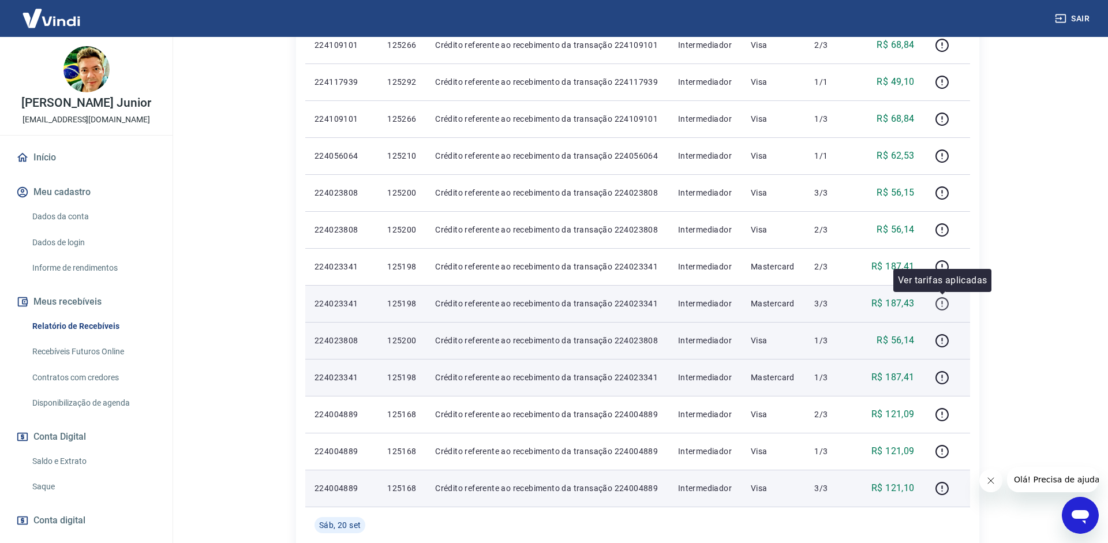
click at [947, 301] on icon "button" at bounding box center [942, 304] width 14 height 14
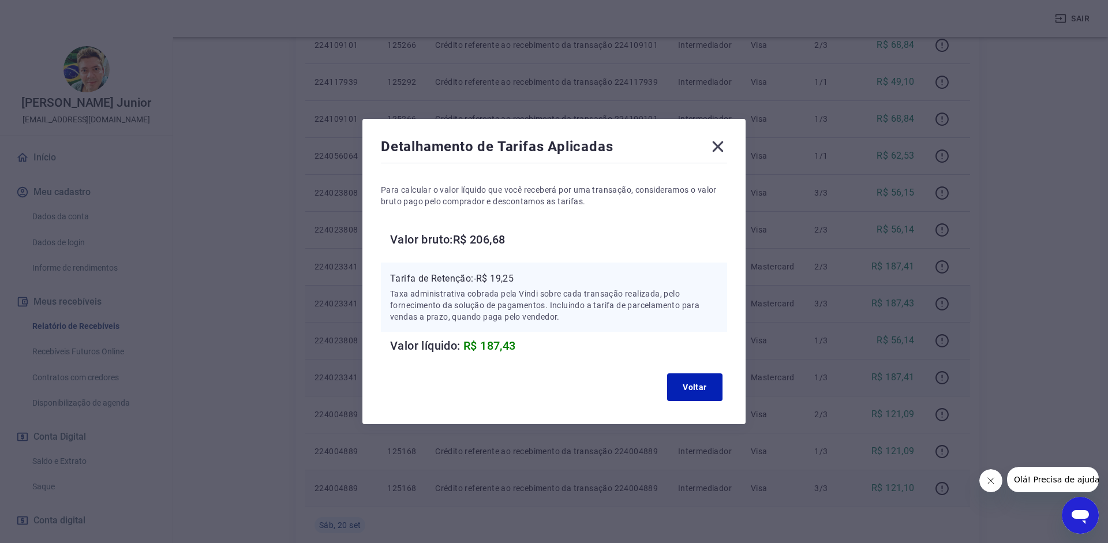
click at [719, 146] on icon at bounding box center [718, 146] width 11 height 11
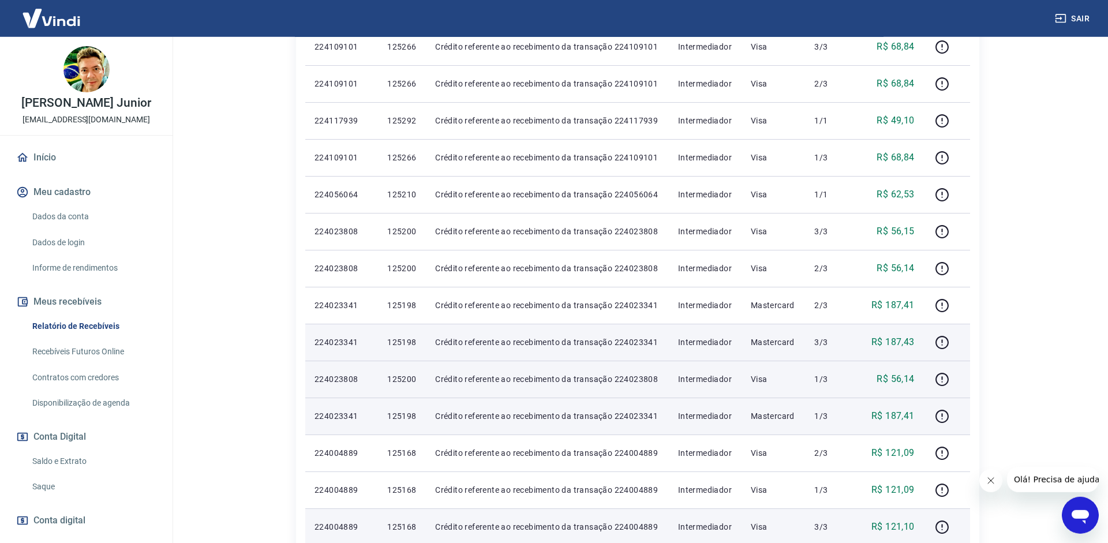
scroll to position [479, 0]
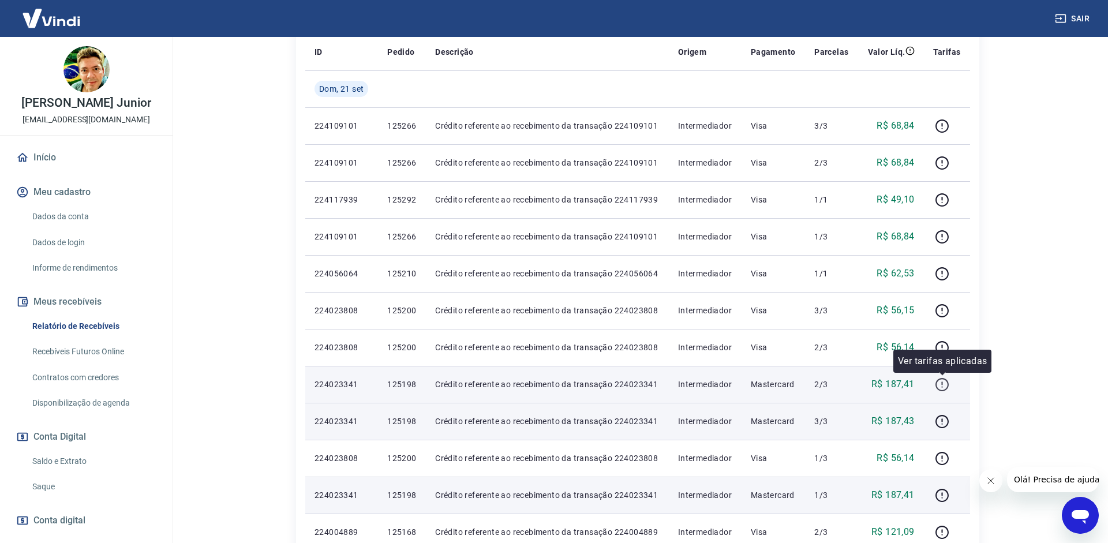
click at [940, 384] on icon "button" at bounding box center [942, 385] width 14 height 14
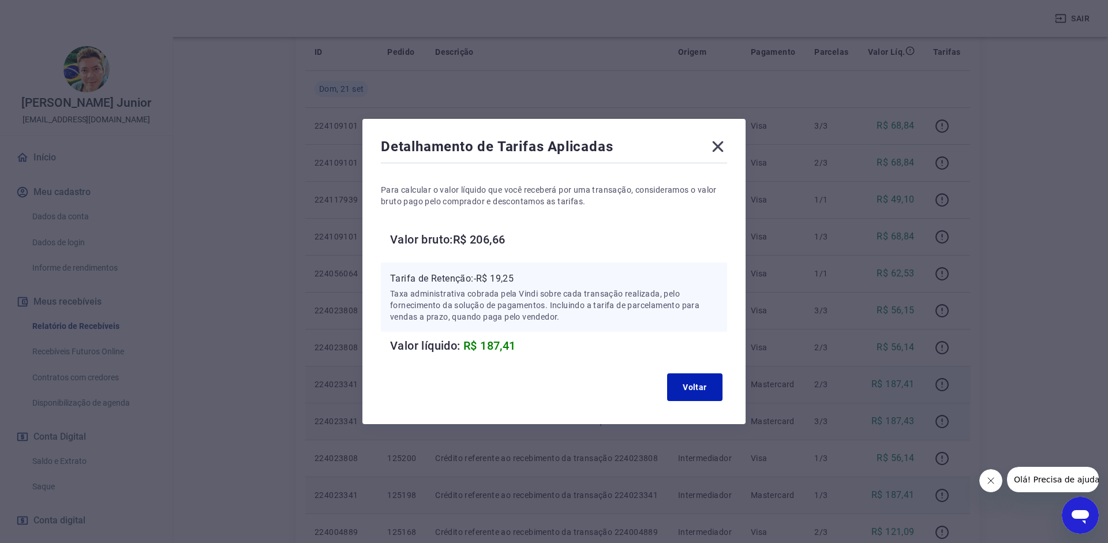
click at [717, 140] on icon at bounding box center [718, 146] width 18 height 18
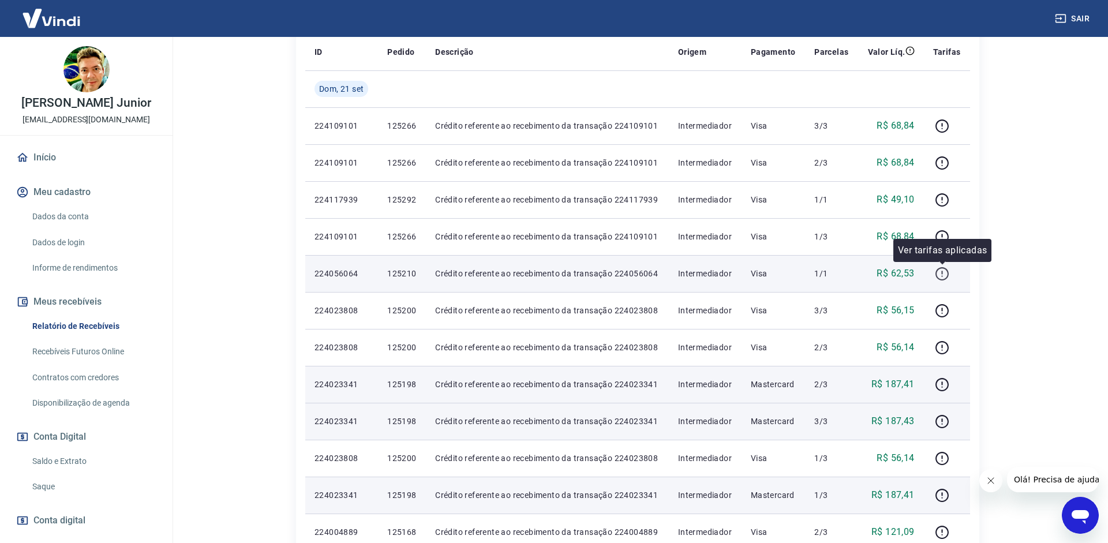
click at [944, 270] on icon "button" at bounding box center [942, 274] width 14 height 14
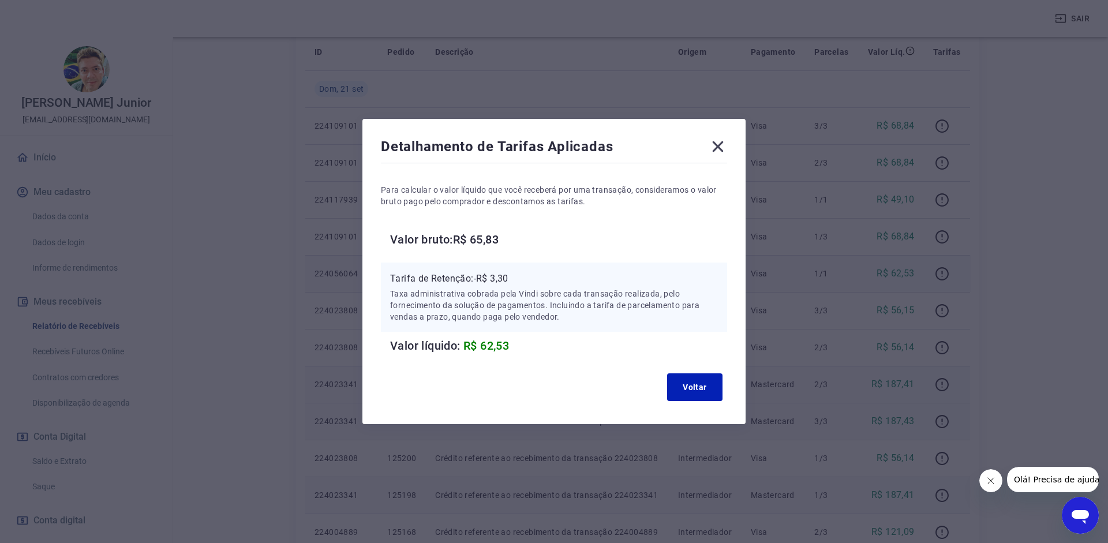
click at [712, 149] on icon at bounding box center [718, 146] width 18 height 18
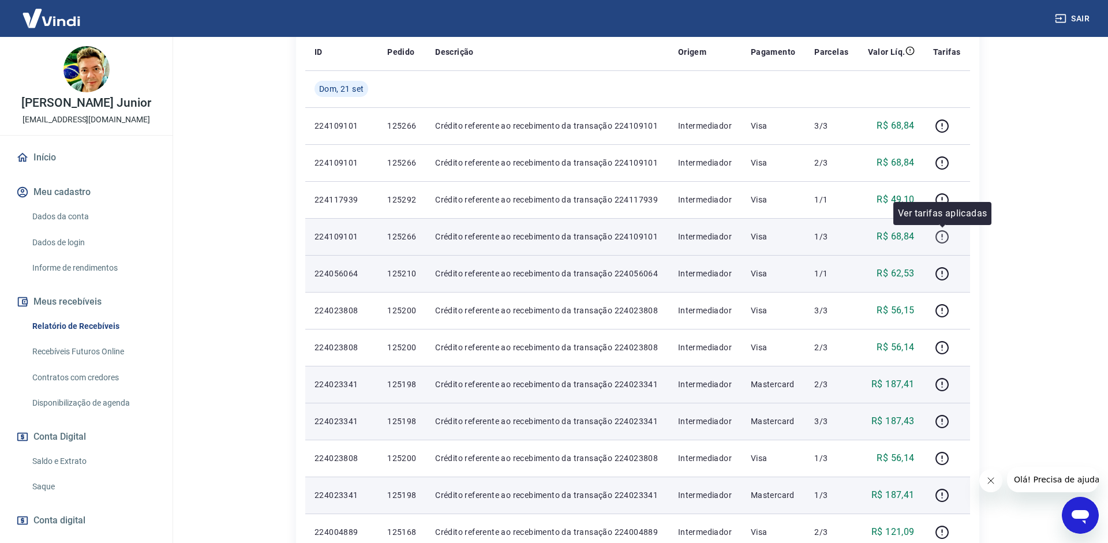
click at [943, 237] on icon "button" at bounding box center [942, 235] width 1 height 3
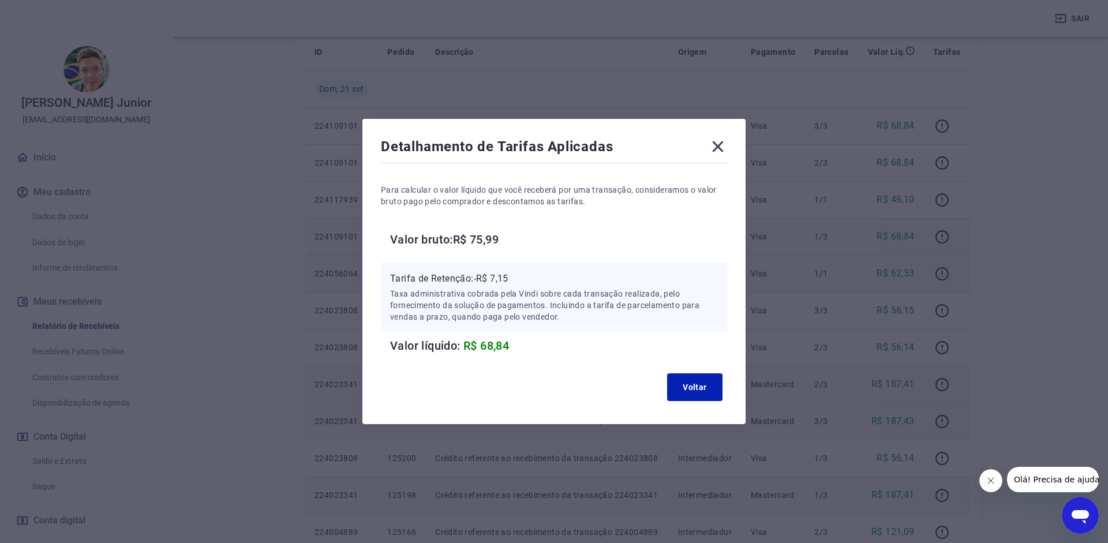
click at [719, 145] on icon at bounding box center [718, 146] width 11 height 11
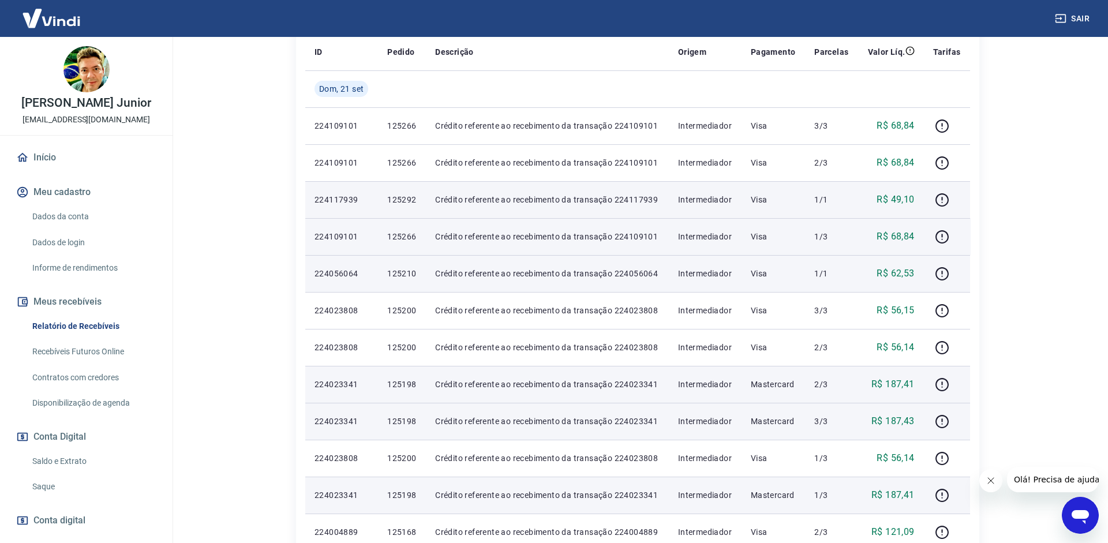
click at [943, 188] on td at bounding box center [947, 199] width 46 height 37
click at [943, 192] on button "button" at bounding box center [942, 199] width 18 height 18
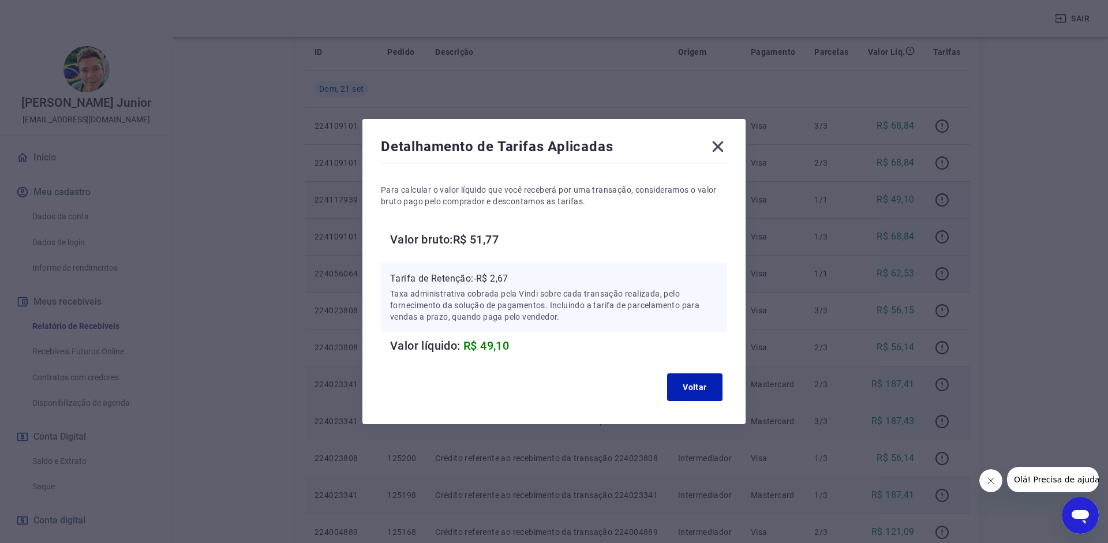
click at [713, 147] on icon at bounding box center [718, 146] width 18 height 18
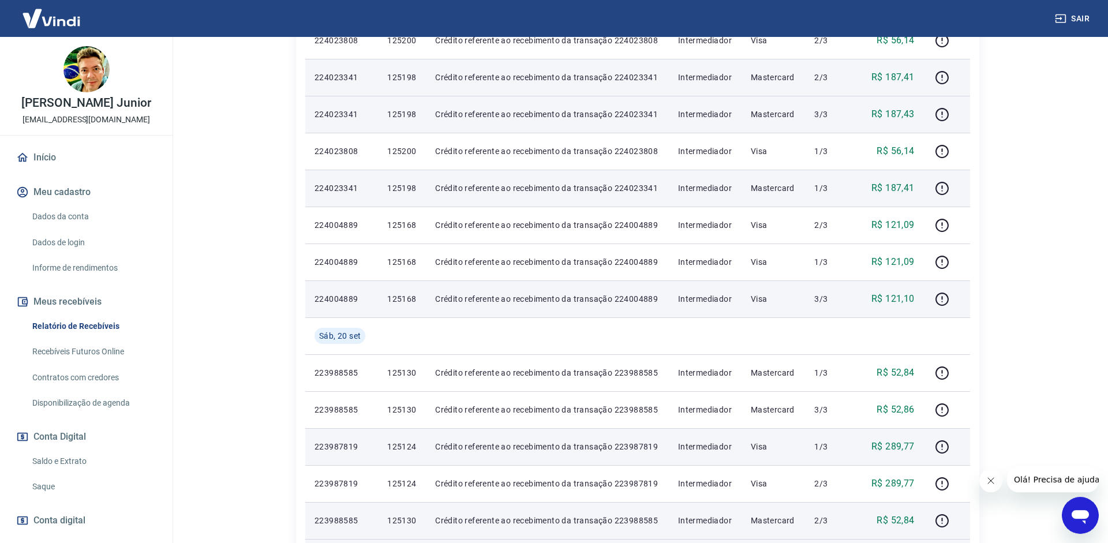
scroll to position [1008, 0]
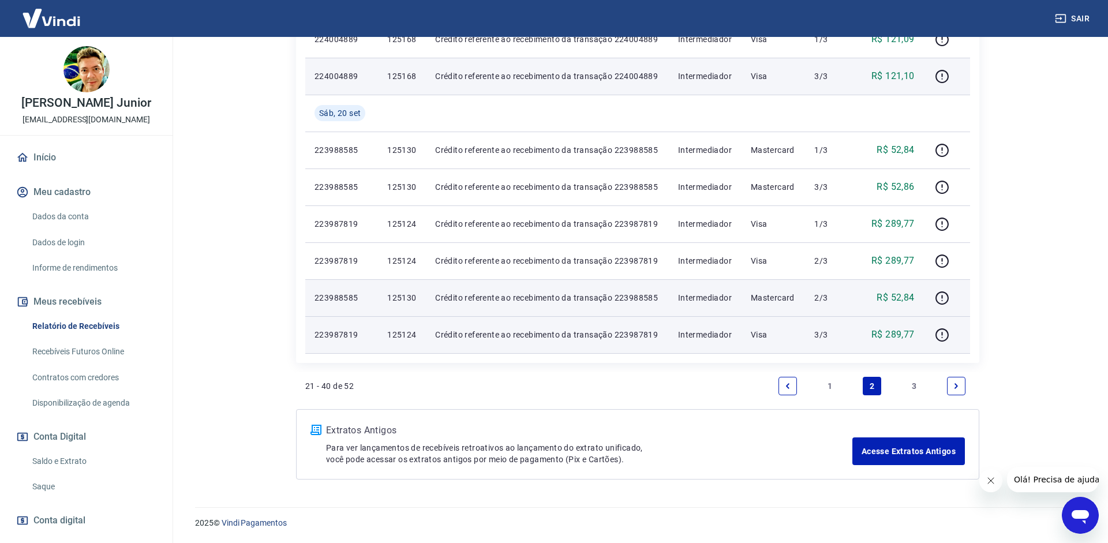
click at [830, 388] on link "1" at bounding box center [830, 386] width 18 height 18
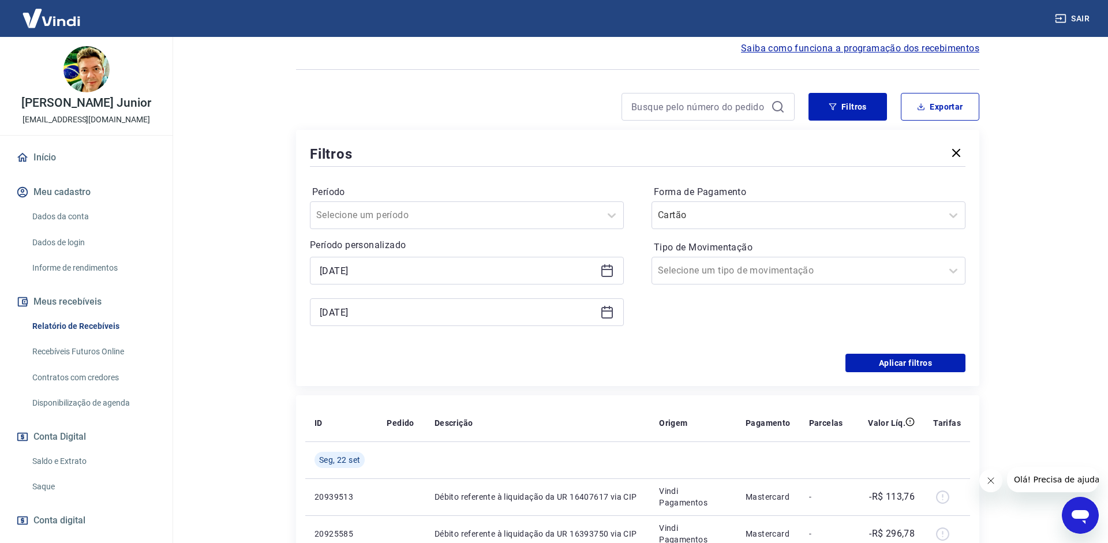
scroll to position [1008, 0]
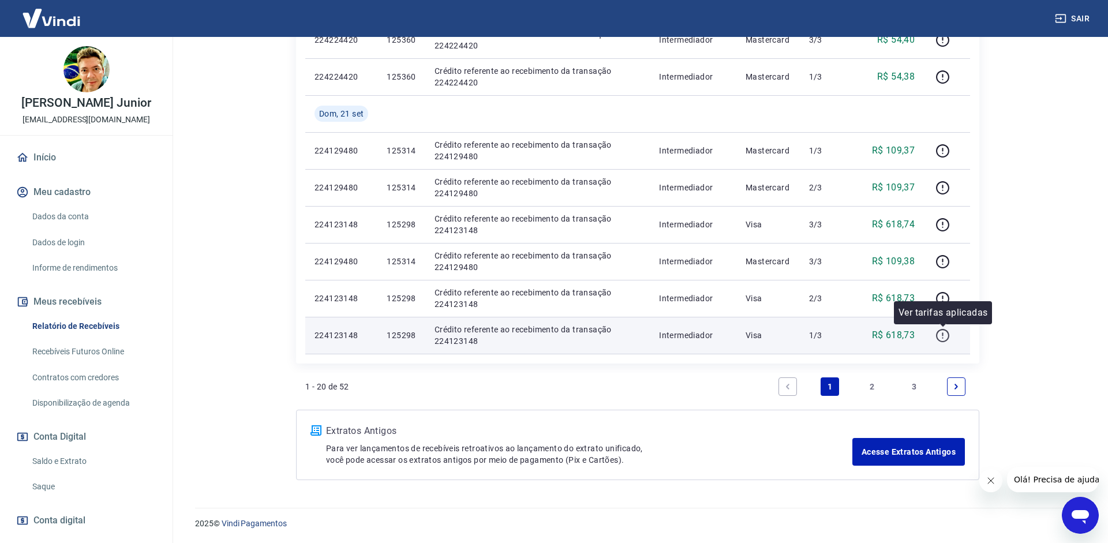
click at [940, 335] on icon "button" at bounding box center [943, 335] width 14 height 14
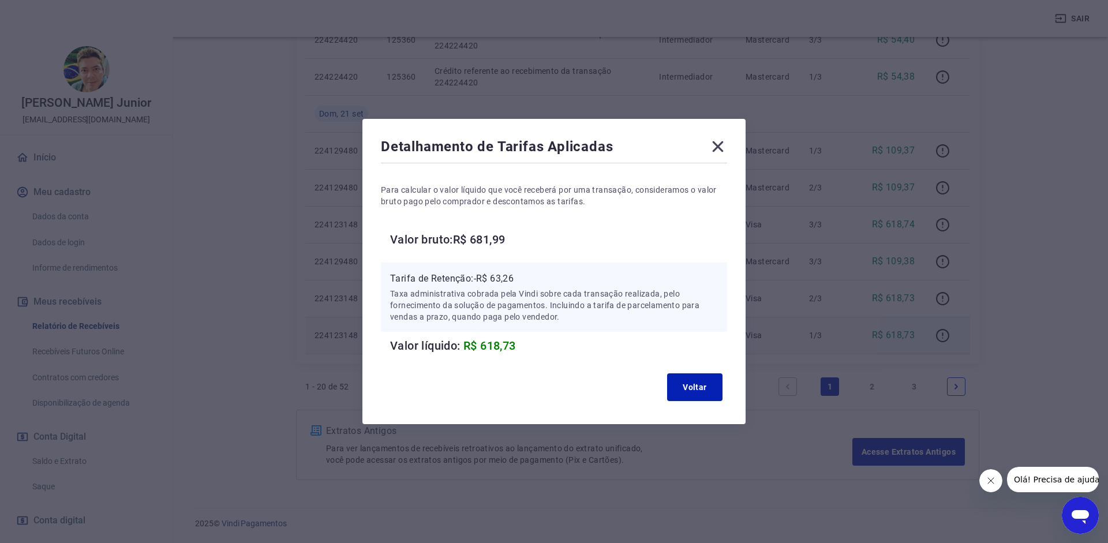
click at [738, 157] on div "Detalhamento de Tarifas Aplicadas Para calcular o valor líquido que você recebe…" at bounding box center [554, 271] width 383 height 305
click at [723, 150] on icon at bounding box center [718, 146] width 18 height 18
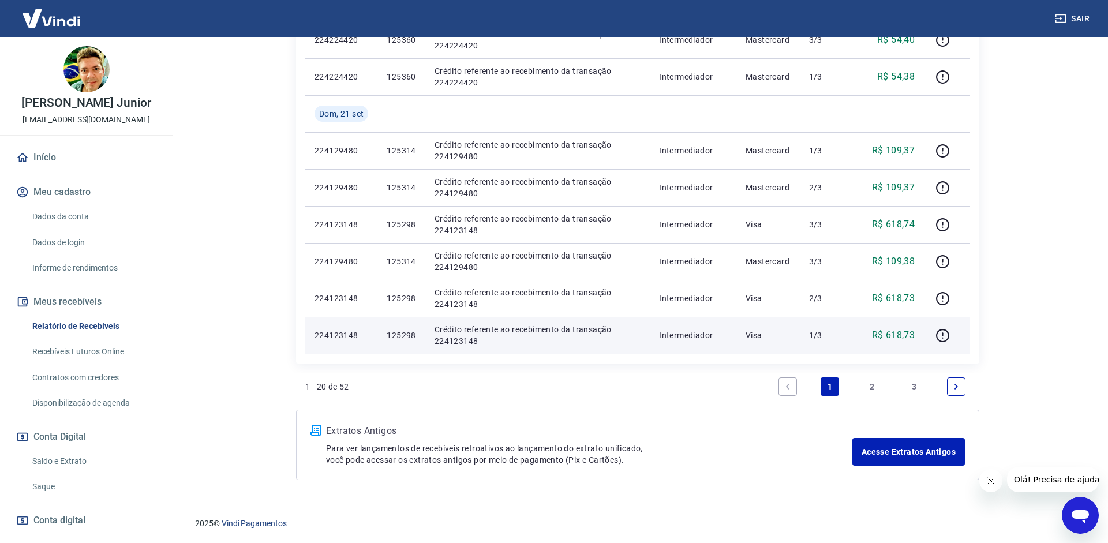
scroll to position [949, 0]
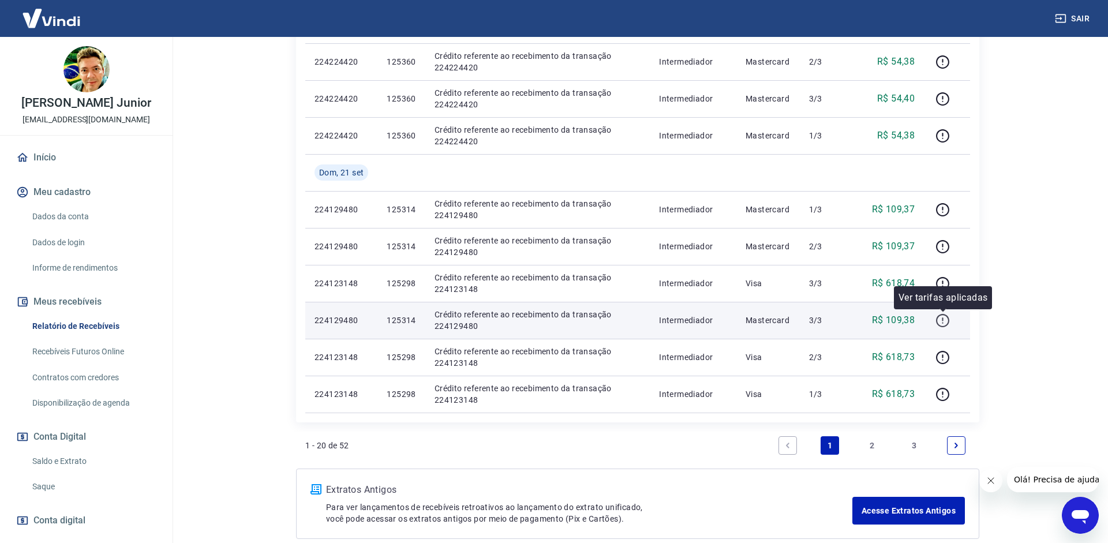
click at [945, 320] on icon "button" at bounding box center [943, 320] width 14 height 14
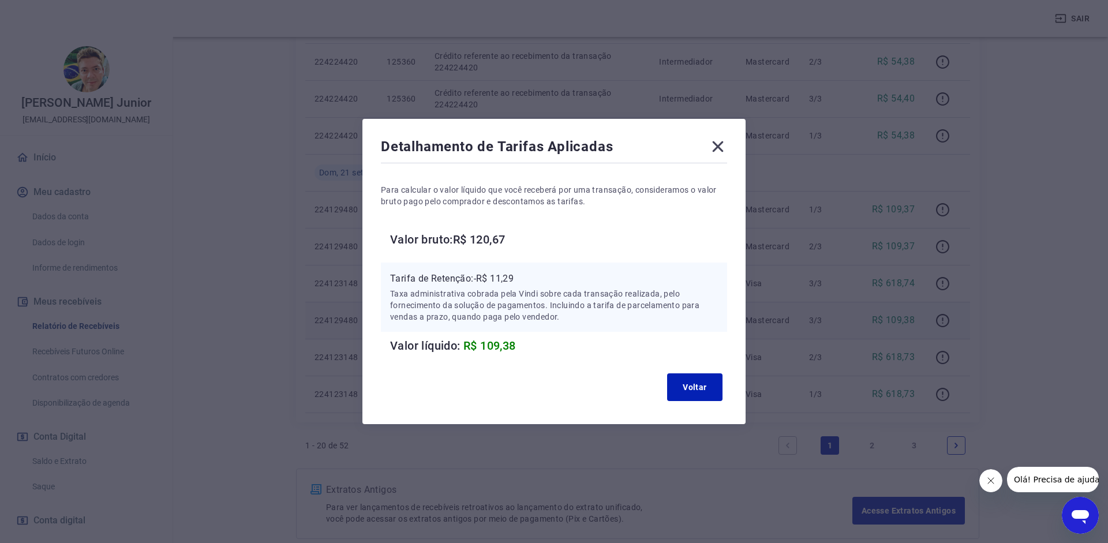
click at [726, 151] on icon at bounding box center [718, 146] width 18 height 18
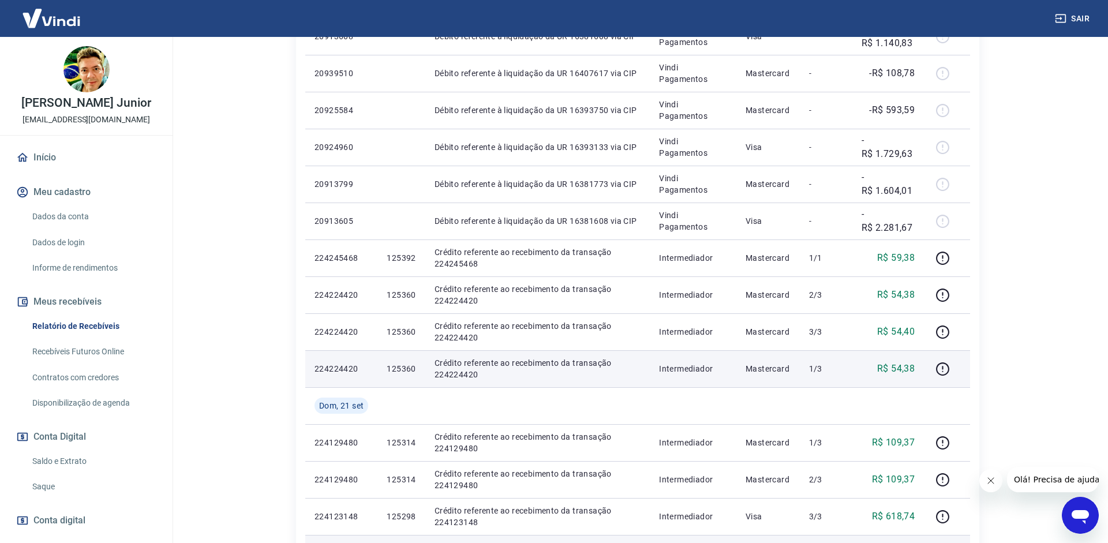
scroll to position [713, 0]
click at [951, 384] on td at bounding box center [947, 371] width 46 height 37
click at [947, 372] on icon "button" at bounding box center [943, 371] width 14 height 14
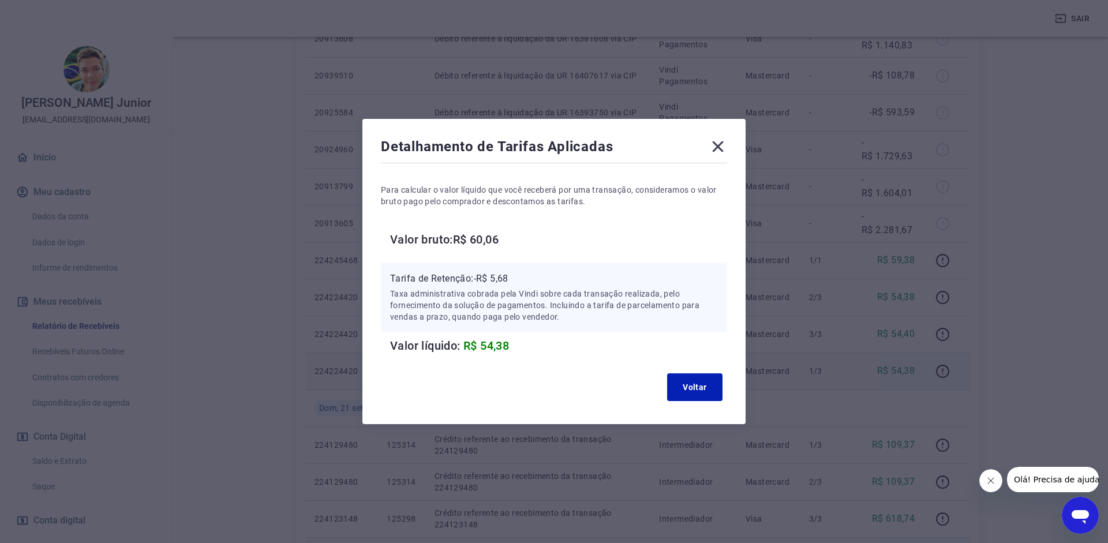
click at [716, 143] on icon at bounding box center [718, 146] width 18 height 18
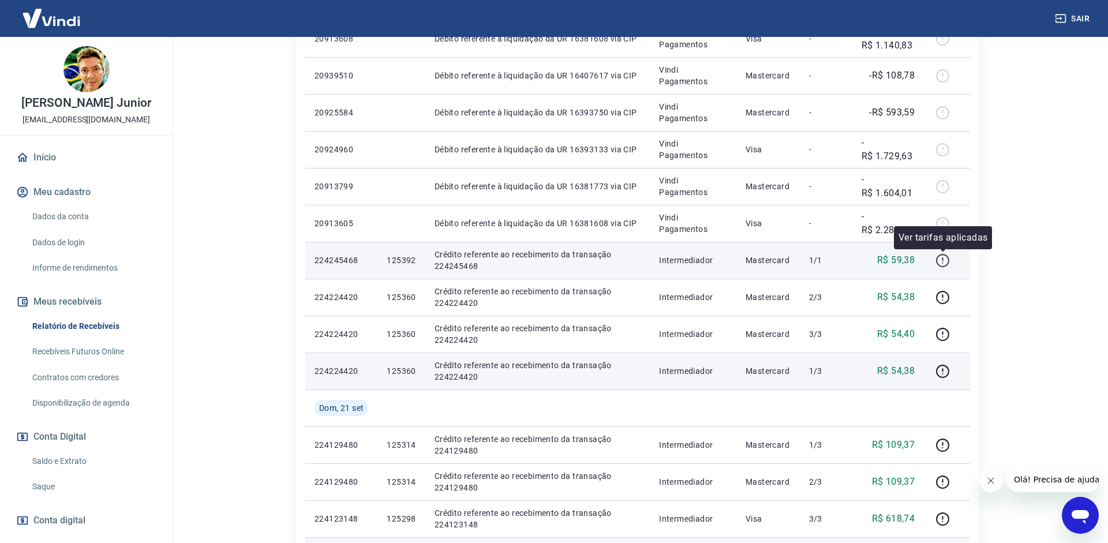
click at [945, 261] on icon "button" at bounding box center [943, 260] width 14 height 14
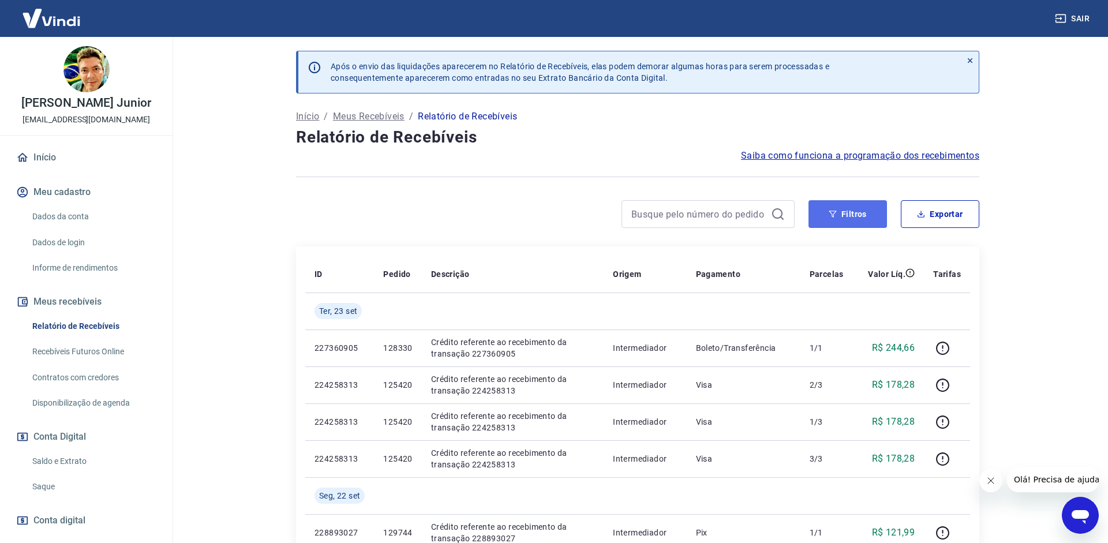
click at [829, 226] on button "Filtros" at bounding box center [848, 214] width 79 height 28
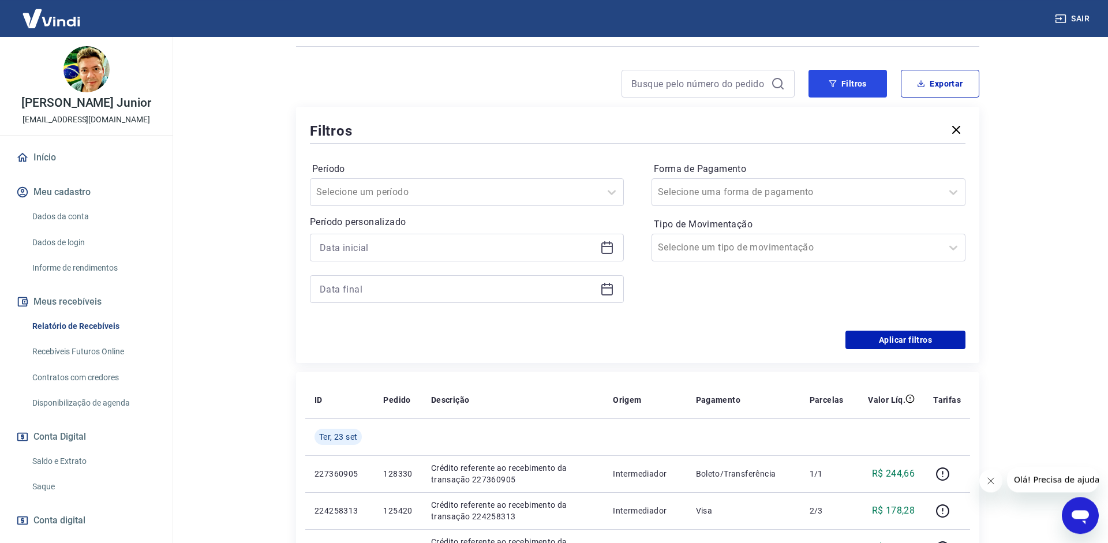
scroll to position [177, 0]
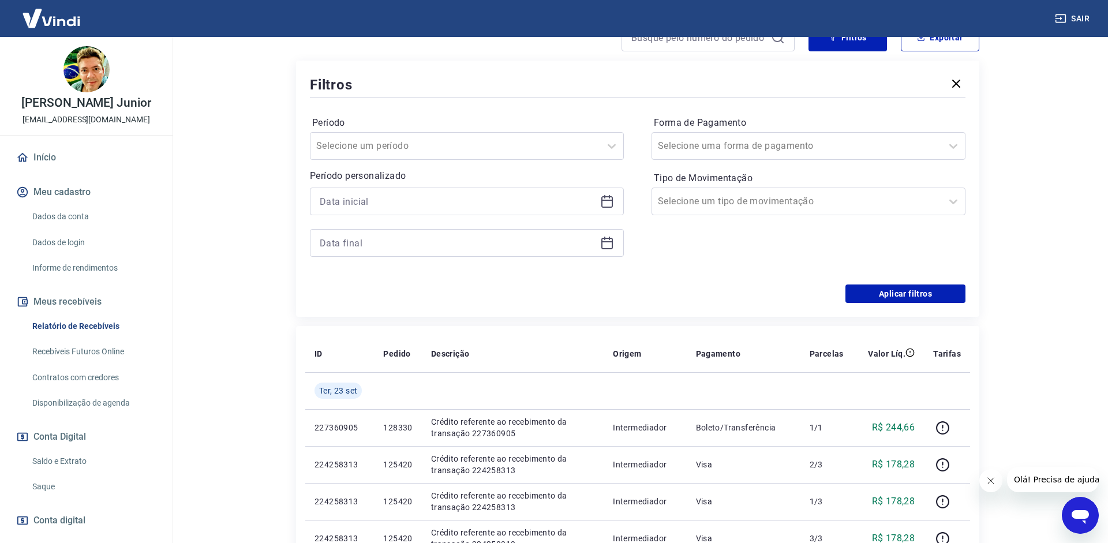
click at [605, 203] on icon at bounding box center [607, 202] width 14 height 14
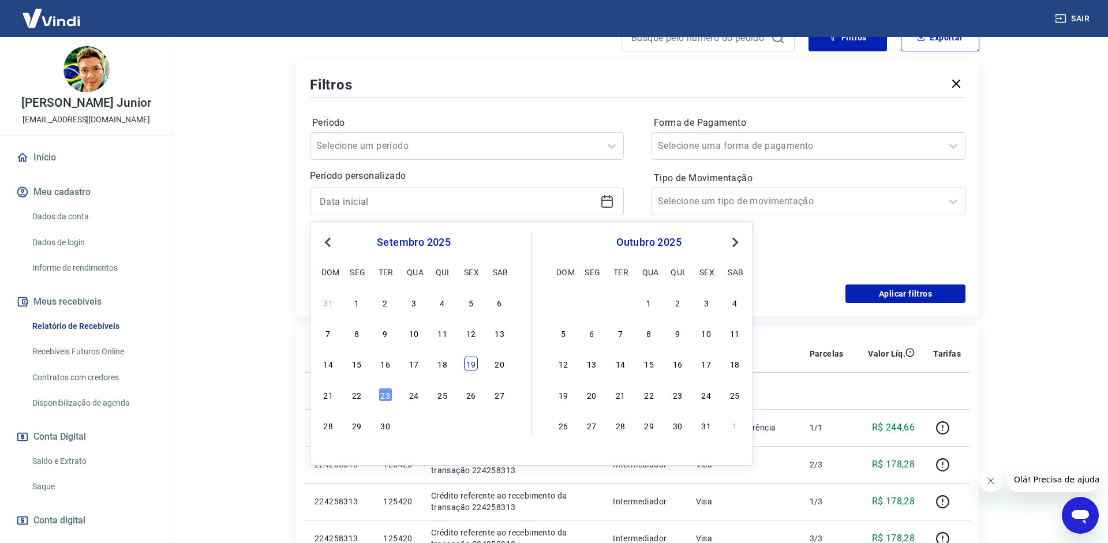
click at [472, 366] on div "19" at bounding box center [471, 364] width 14 height 14
type input "[DATE]"
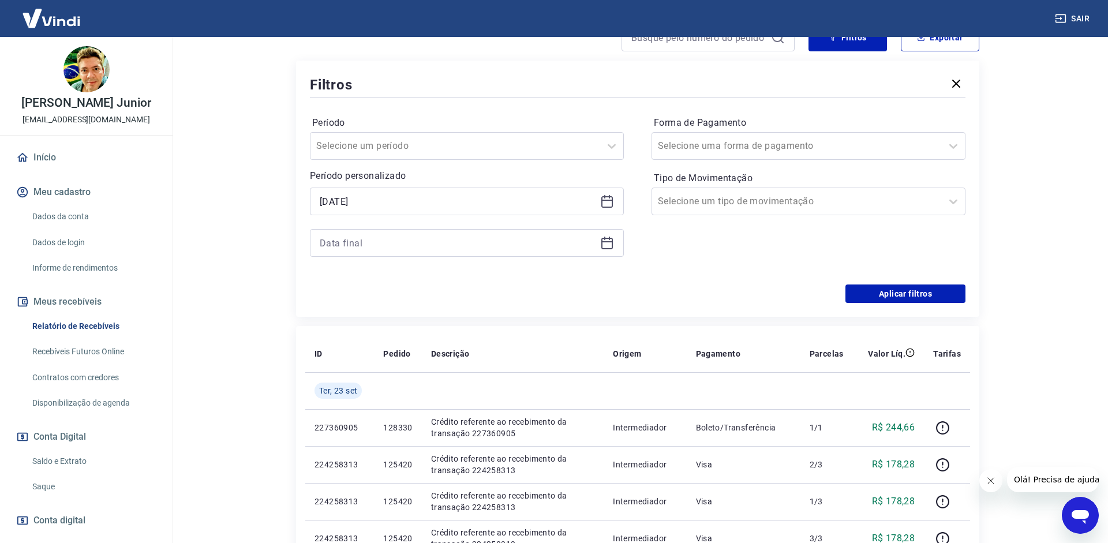
click at [600, 241] on icon at bounding box center [607, 243] width 14 height 14
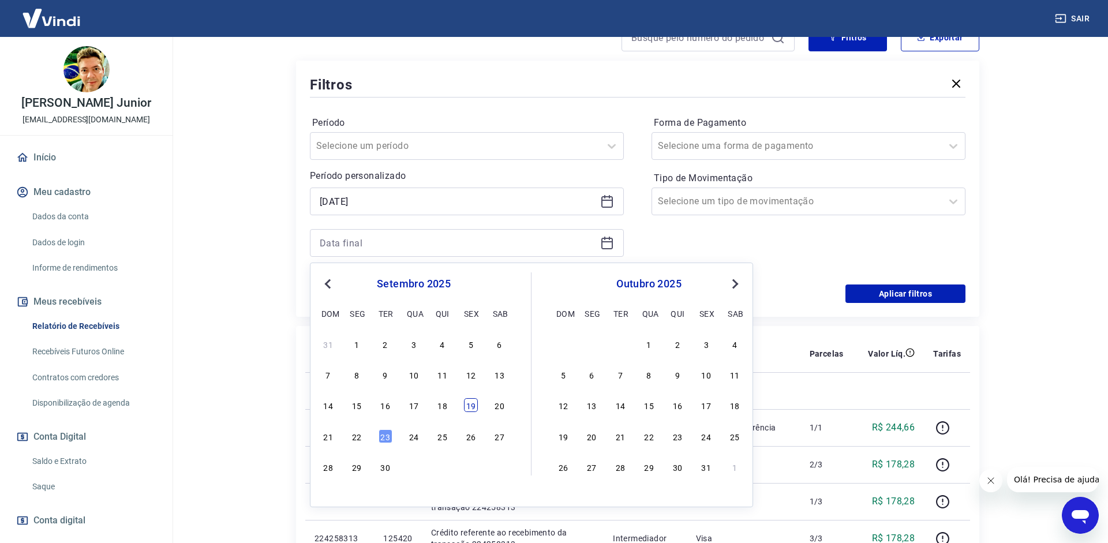
click at [474, 405] on div "19" at bounding box center [471, 405] width 14 height 14
type input "[DATE]"
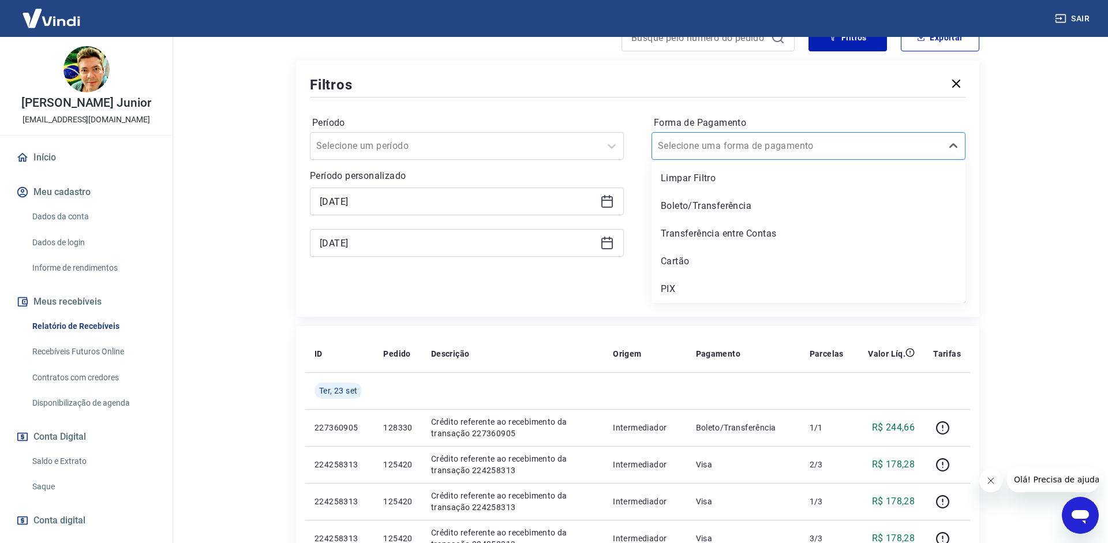
click at [795, 144] on div at bounding box center [797, 146] width 278 height 16
click at [668, 285] on div "PIX" at bounding box center [809, 289] width 314 height 23
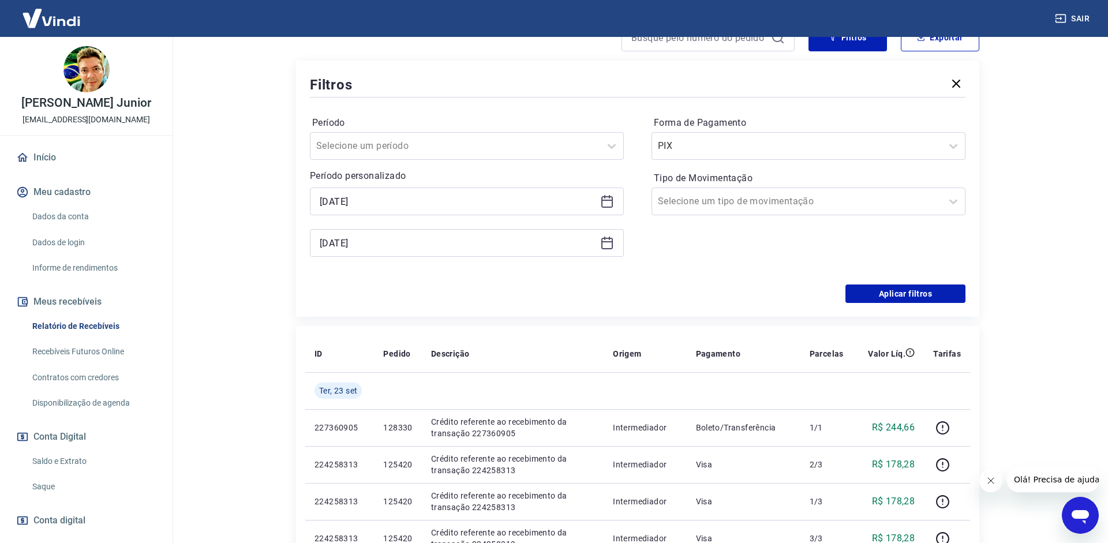
click at [898, 284] on div "Período Selecione um período Período personalizado Selected date: [DATE] [DATE]…" at bounding box center [638, 192] width 656 height 185
click at [895, 293] on button "Aplicar filtros" at bounding box center [906, 294] width 120 height 18
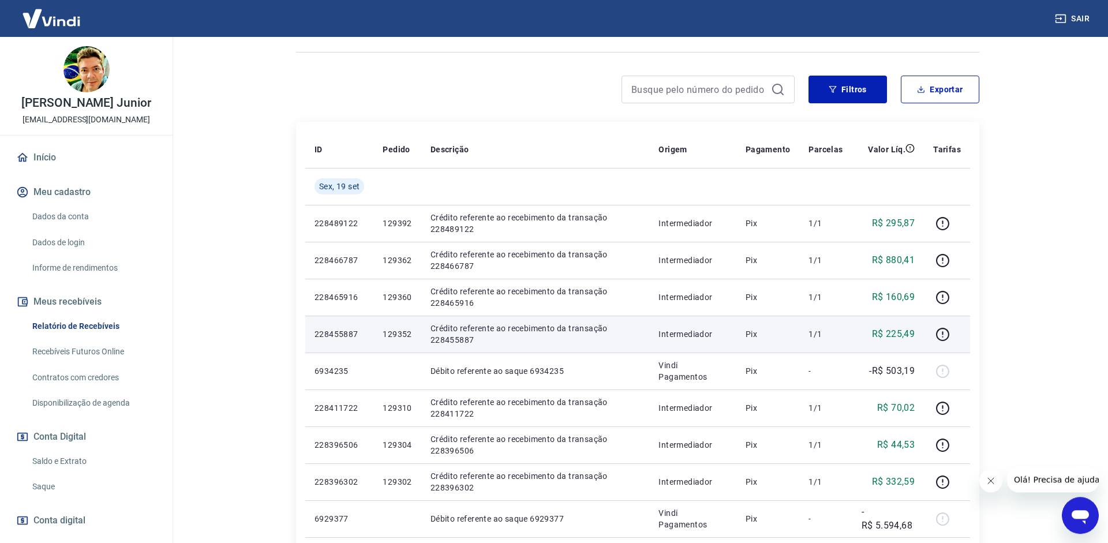
scroll to position [8, 0]
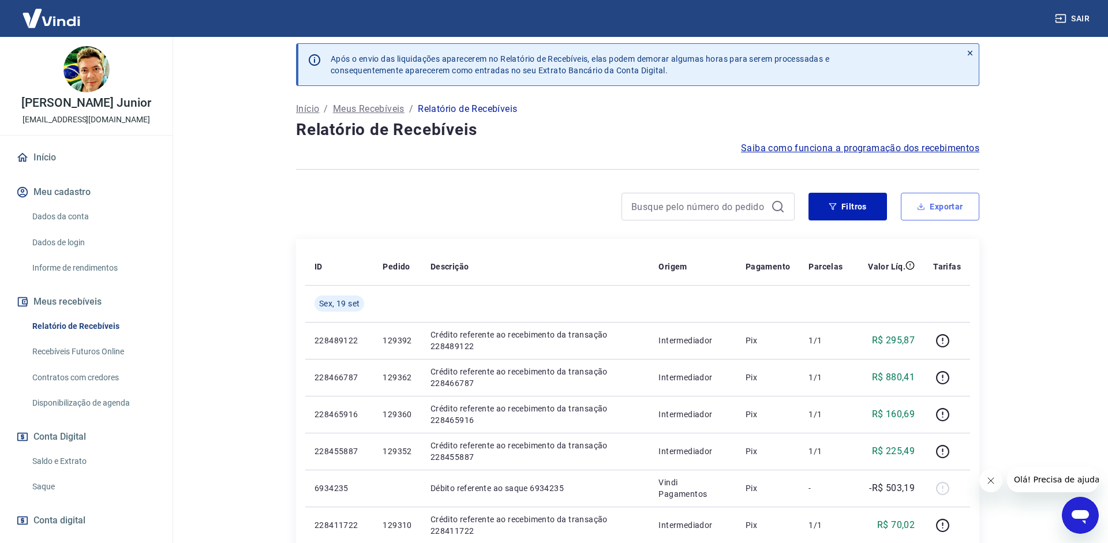
click at [903, 211] on button "Exportar" at bounding box center [940, 207] width 79 height 28
type input "[DATE]"
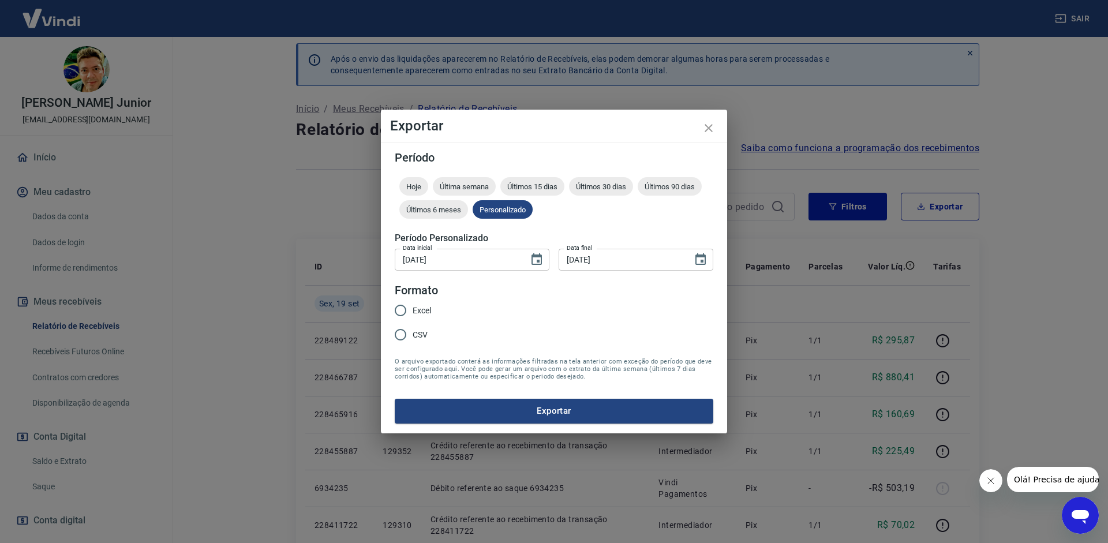
click at [421, 334] on span "CSV" at bounding box center [420, 335] width 15 height 12
click at [413, 334] on input "CSV" at bounding box center [400, 335] width 24 height 24
radio input "true"
click at [472, 415] on button "Exportar" at bounding box center [554, 411] width 319 height 24
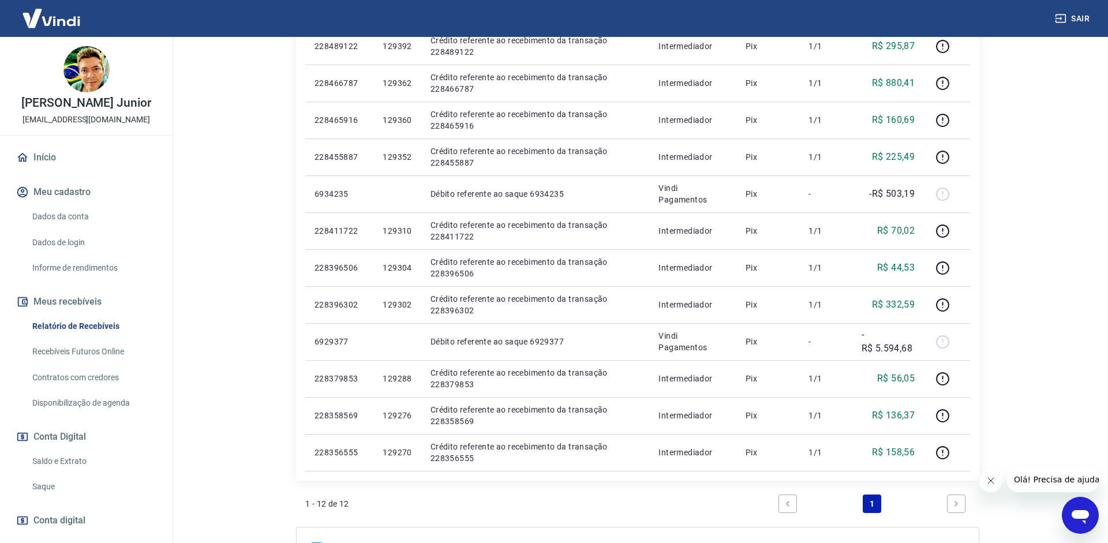
scroll to position [0, 0]
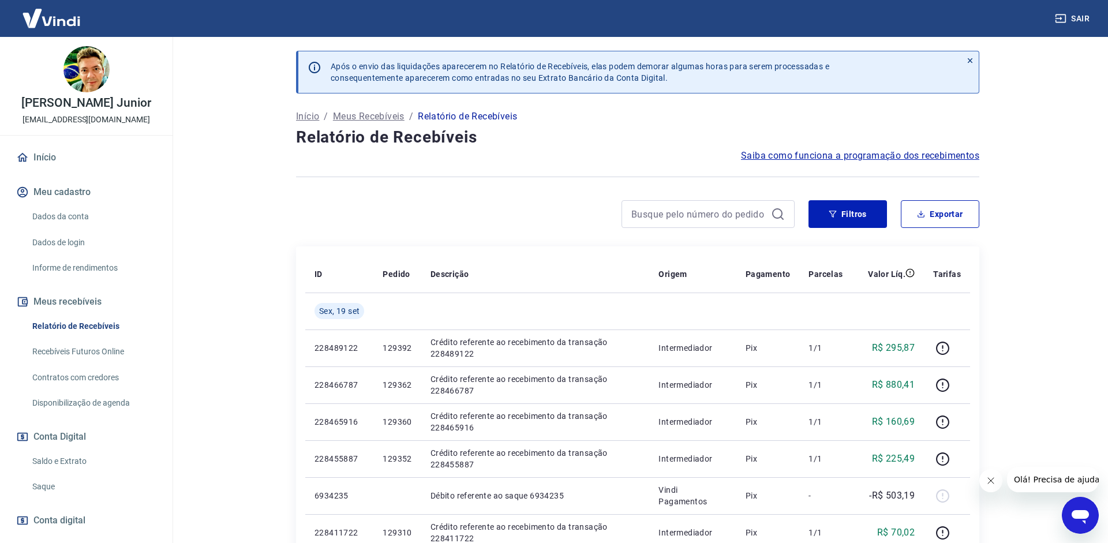
click at [891, 181] on div at bounding box center [637, 177] width 683 height 28
click at [850, 216] on button "Filtros" at bounding box center [848, 214] width 79 height 28
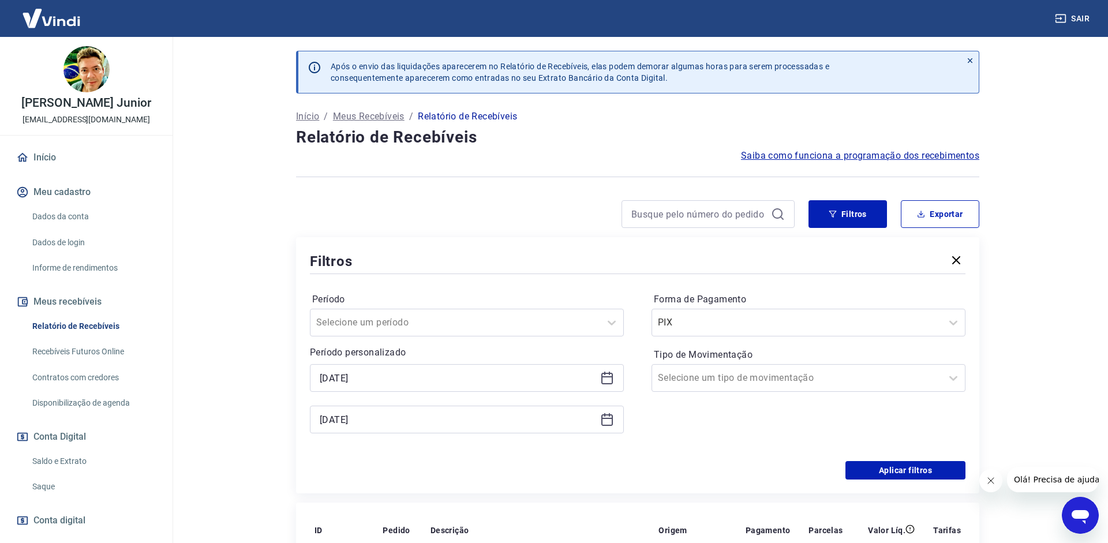
click at [604, 379] on icon at bounding box center [607, 378] width 14 height 14
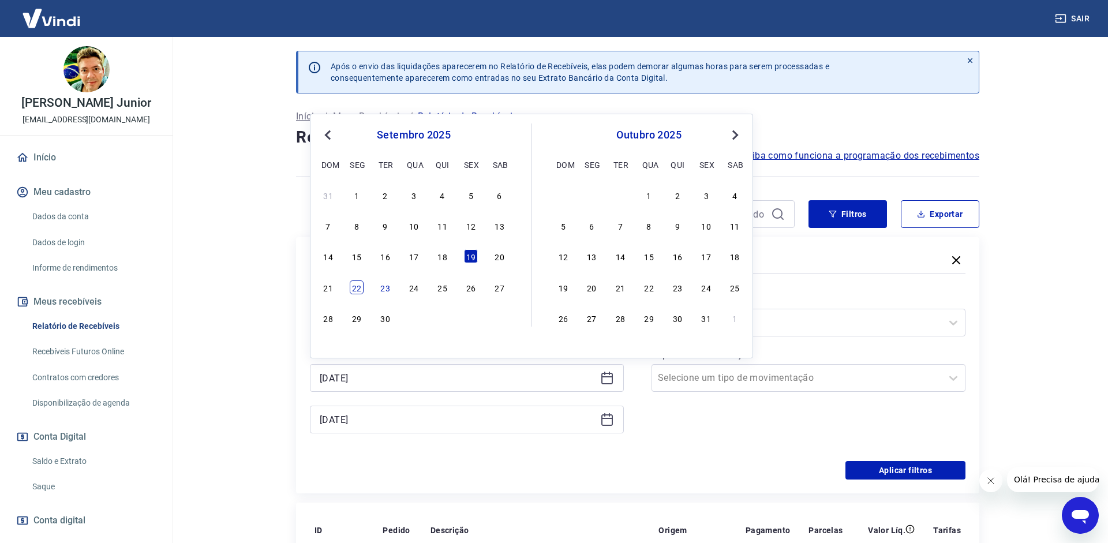
click at [363, 289] on div "22" at bounding box center [357, 288] width 14 height 14
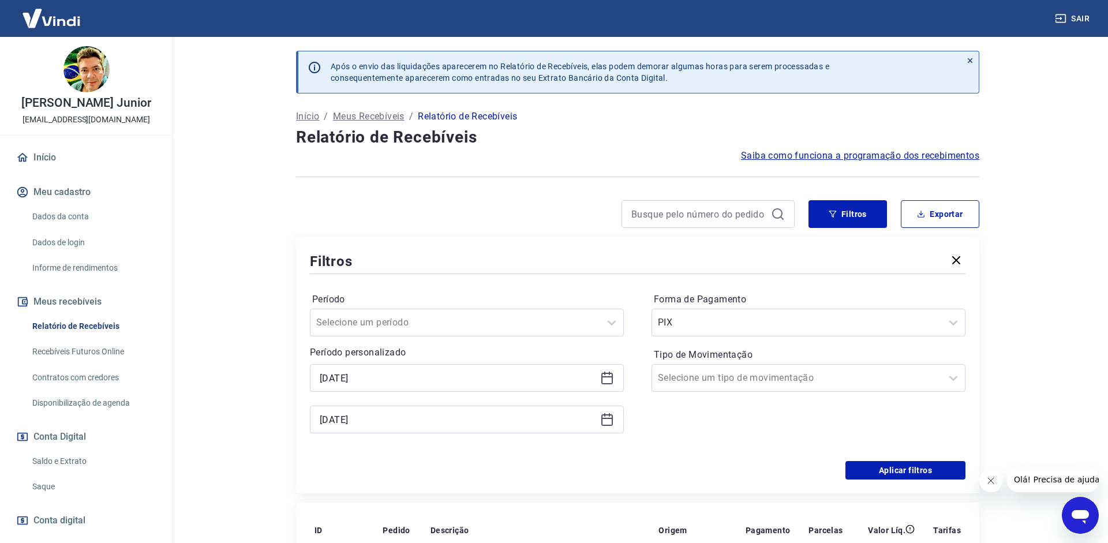
click at [601, 378] on icon at bounding box center [607, 379] width 12 height 12
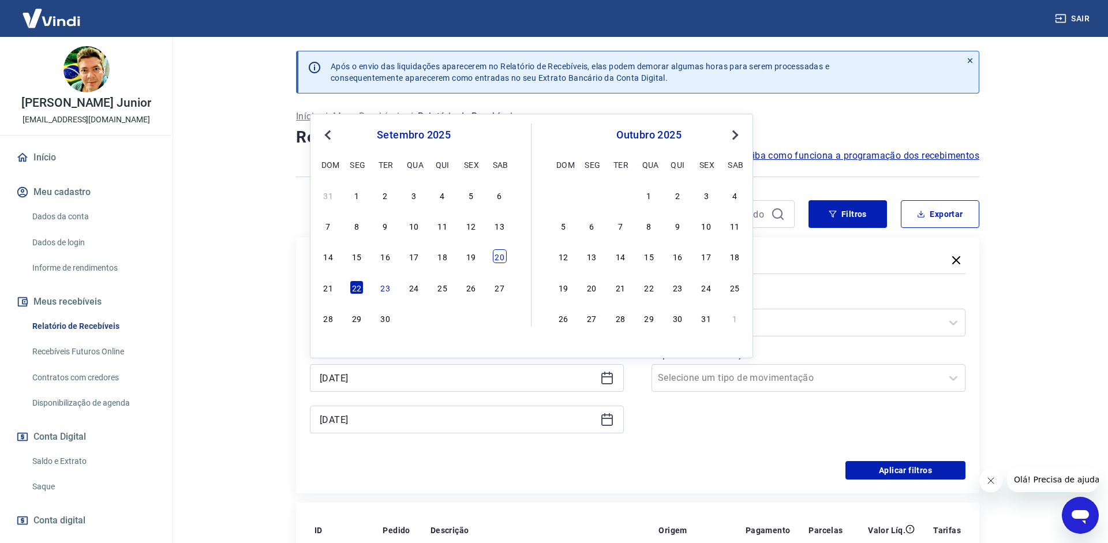
click at [498, 259] on div "20" at bounding box center [500, 256] width 14 height 14
type input "[DATE]"
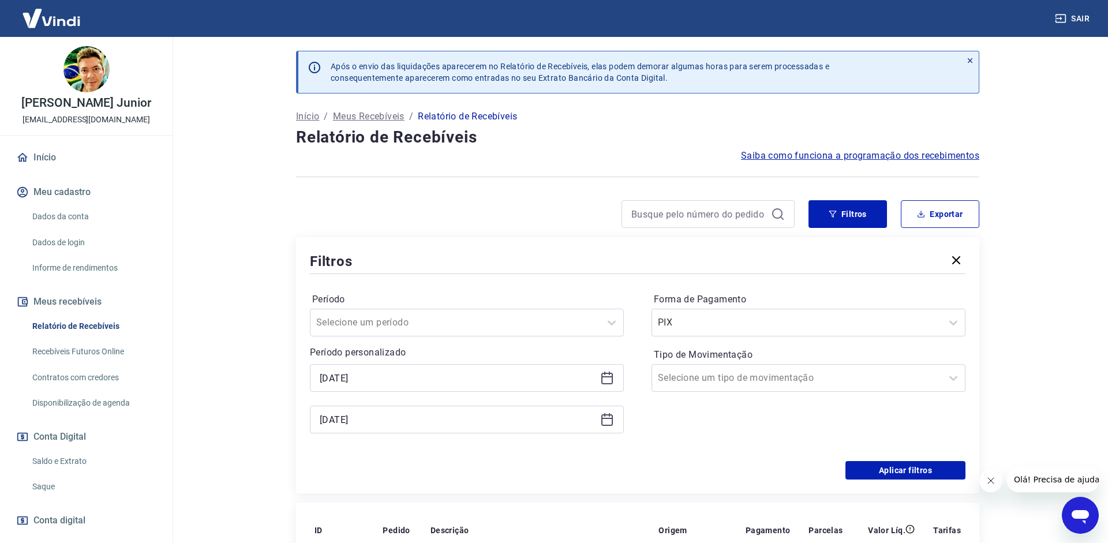
click at [611, 421] on icon at bounding box center [607, 420] width 14 height 14
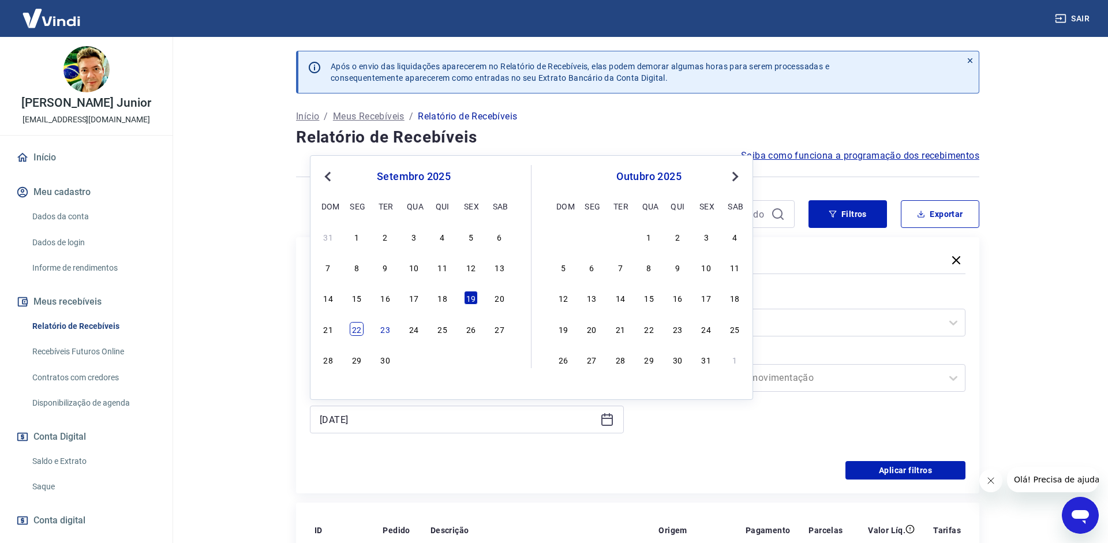
click at [355, 327] on div "22" at bounding box center [357, 329] width 14 height 14
type input "[DATE]"
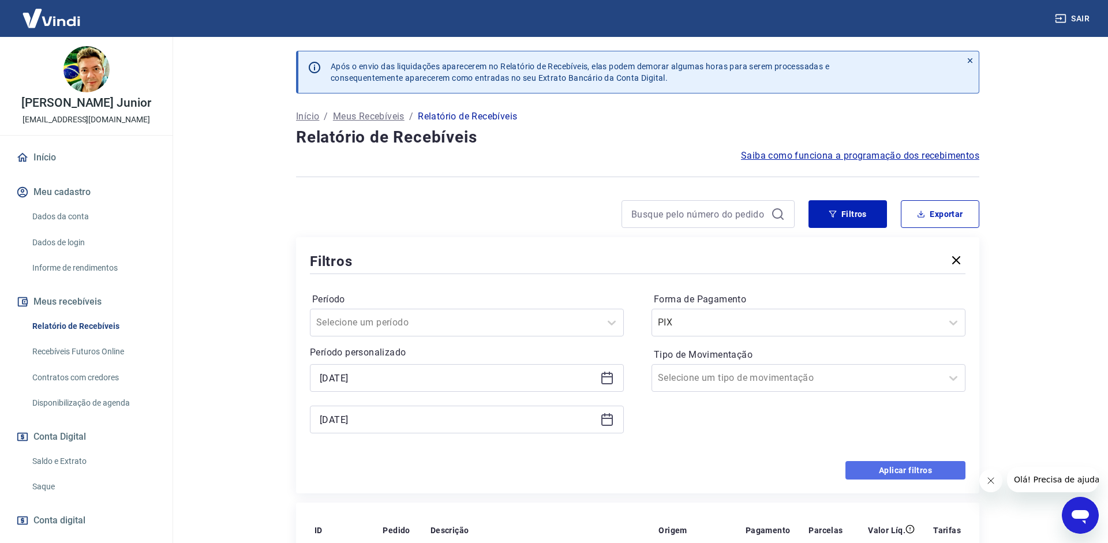
click at [869, 462] on button "Aplicar filtros" at bounding box center [906, 470] width 120 height 18
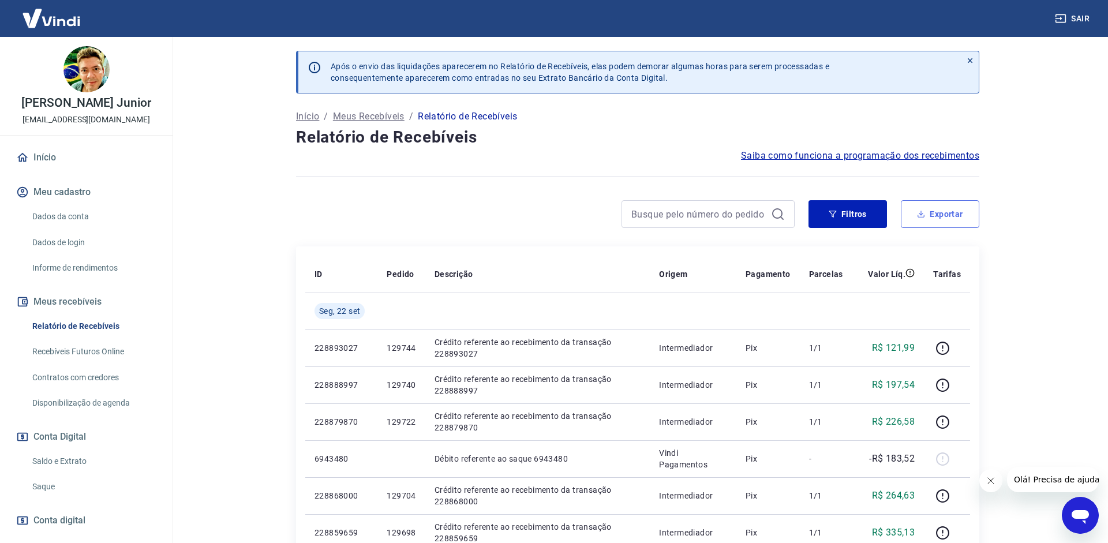
click at [952, 210] on button "Exportar" at bounding box center [940, 214] width 79 height 28
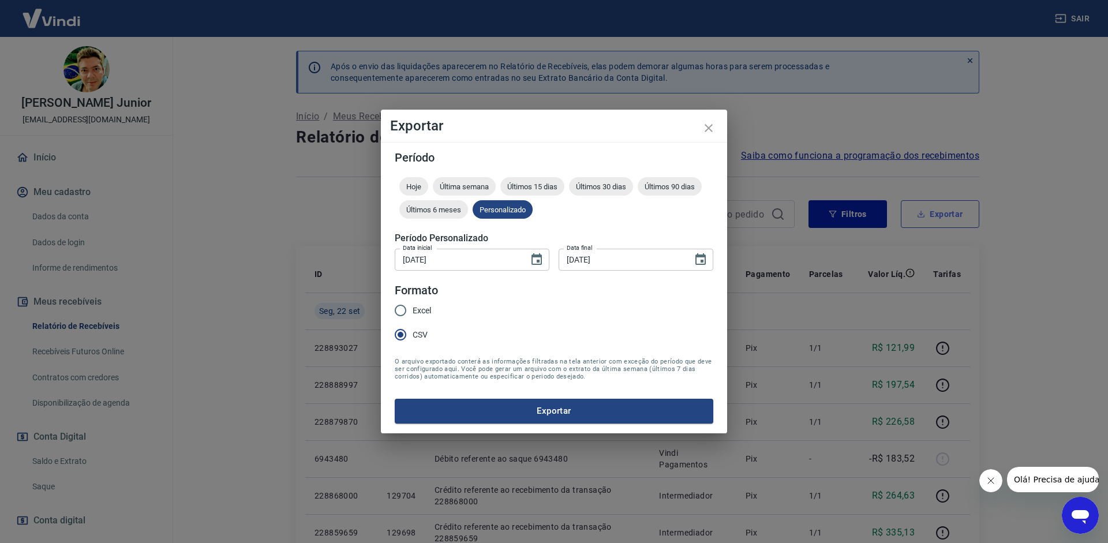
type input "[DATE]"
click at [479, 412] on button "Exportar" at bounding box center [554, 411] width 319 height 24
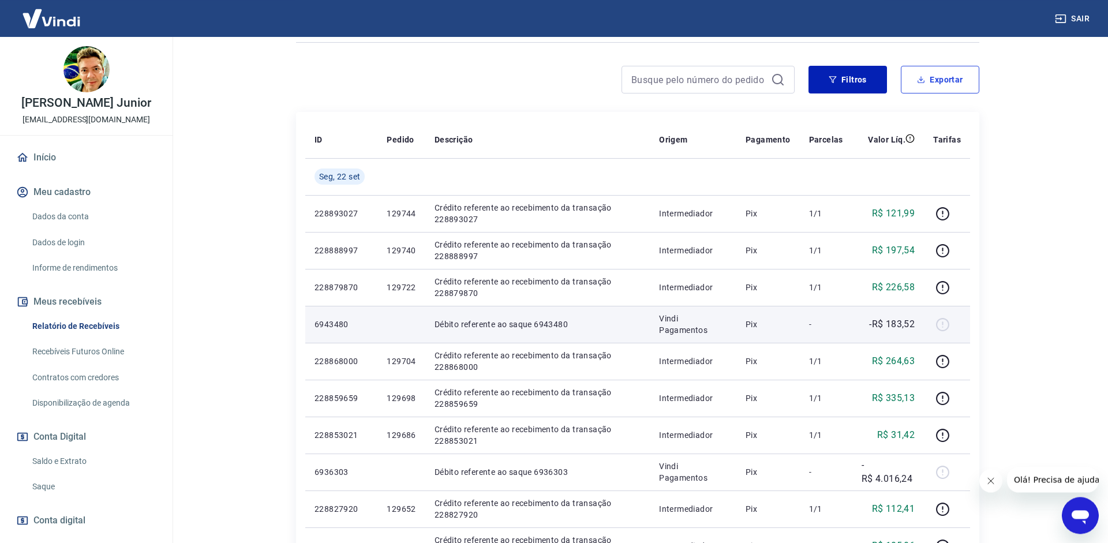
scroll to position [207, 0]
